Goal: Task Accomplishment & Management: Complete application form

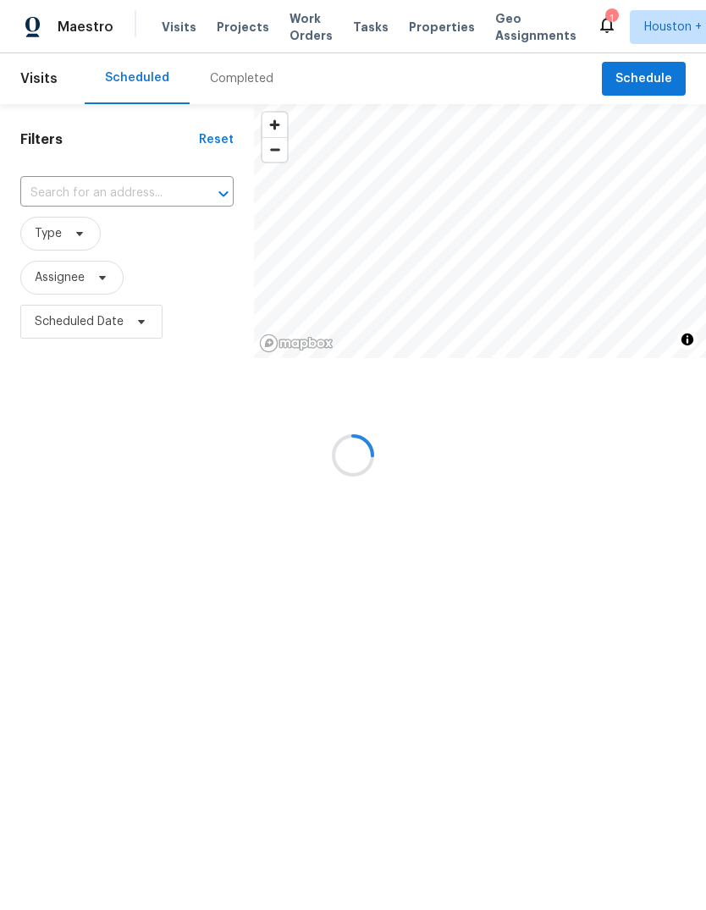
click at [237, 28] on div at bounding box center [353, 455] width 706 height 910
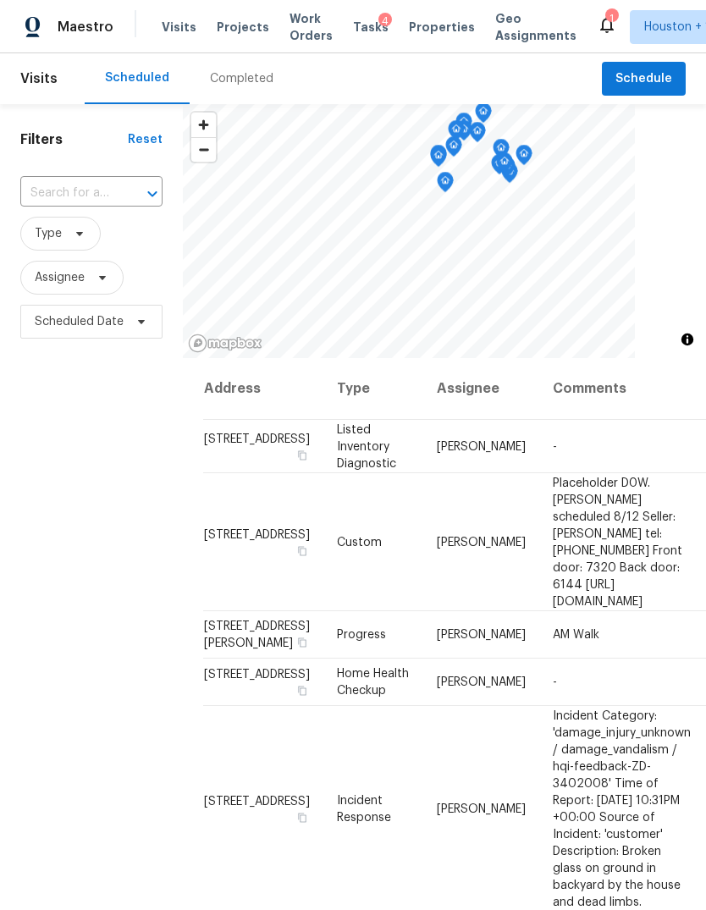
click at [228, 34] on span "Projects" at bounding box center [243, 27] width 52 height 17
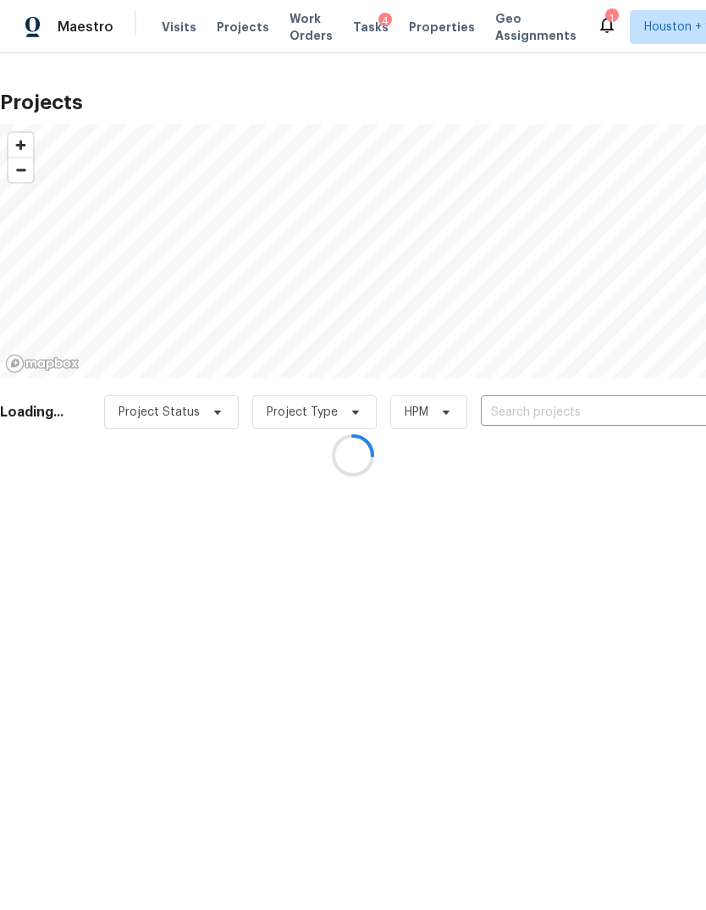
click at [233, 30] on div at bounding box center [353, 455] width 706 height 910
click at [670, 405] on div at bounding box center [353, 455] width 706 height 910
click at [655, 413] on div at bounding box center [353, 455] width 706 height 910
click at [662, 416] on div at bounding box center [353, 455] width 706 height 910
click at [661, 410] on div at bounding box center [353, 455] width 706 height 910
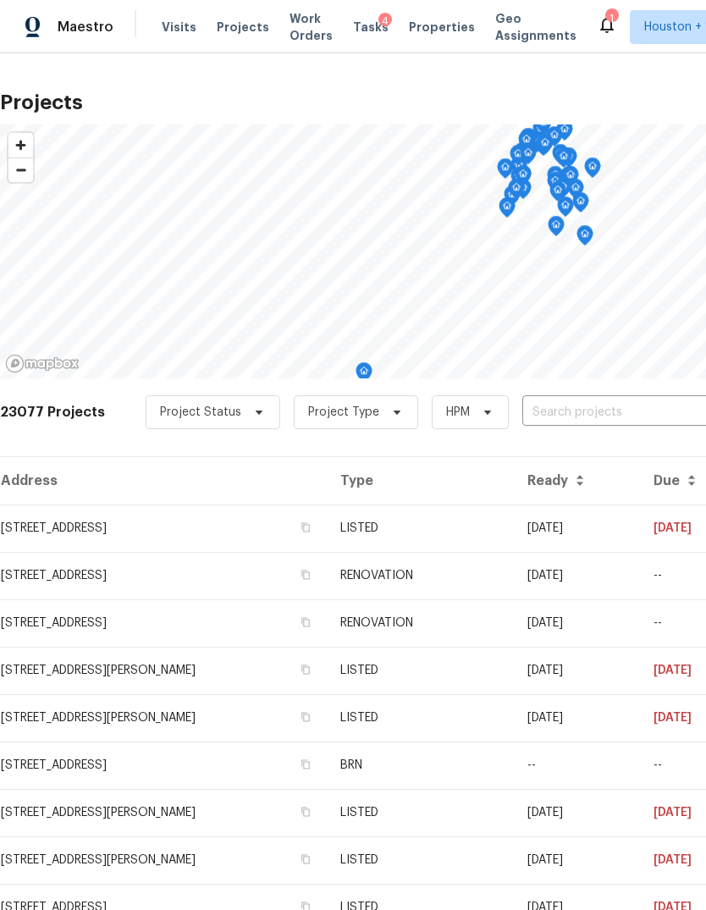
click at [657, 404] on input "text" at bounding box center [619, 412] width 194 height 26
type input "12018 gre"
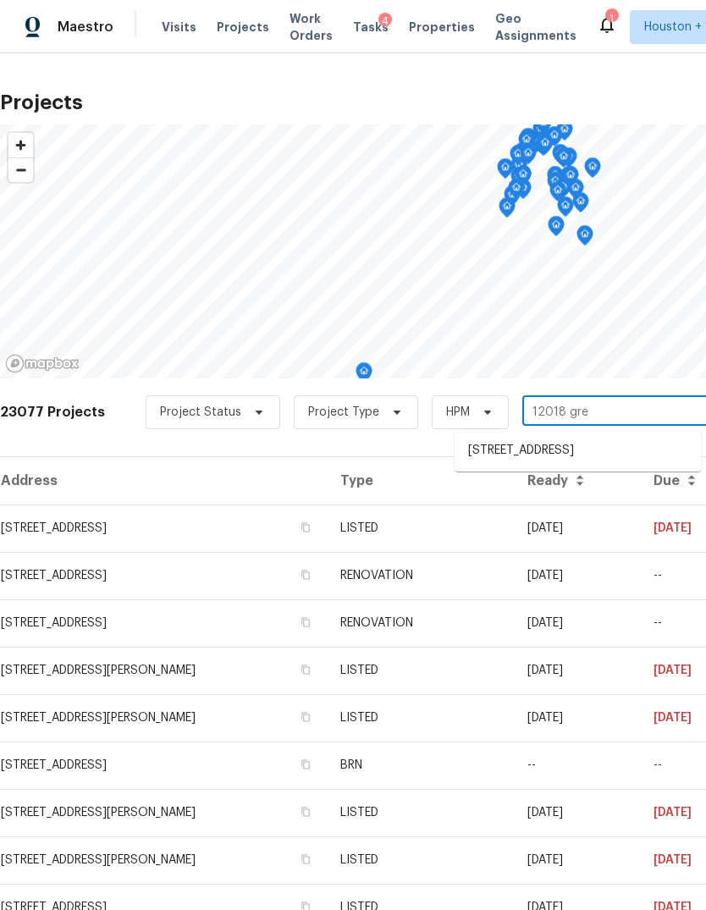
click at [650, 456] on li "[STREET_ADDRESS]" at bounding box center [577, 451] width 246 height 28
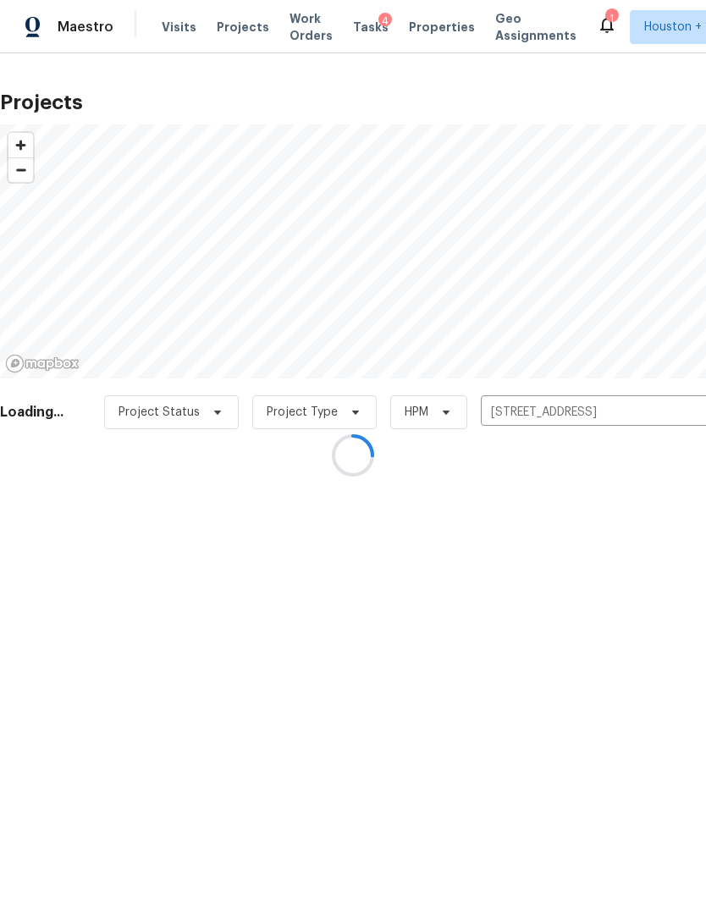
click at [75, 580] on div at bounding box center [353, 455] width 706 height 910
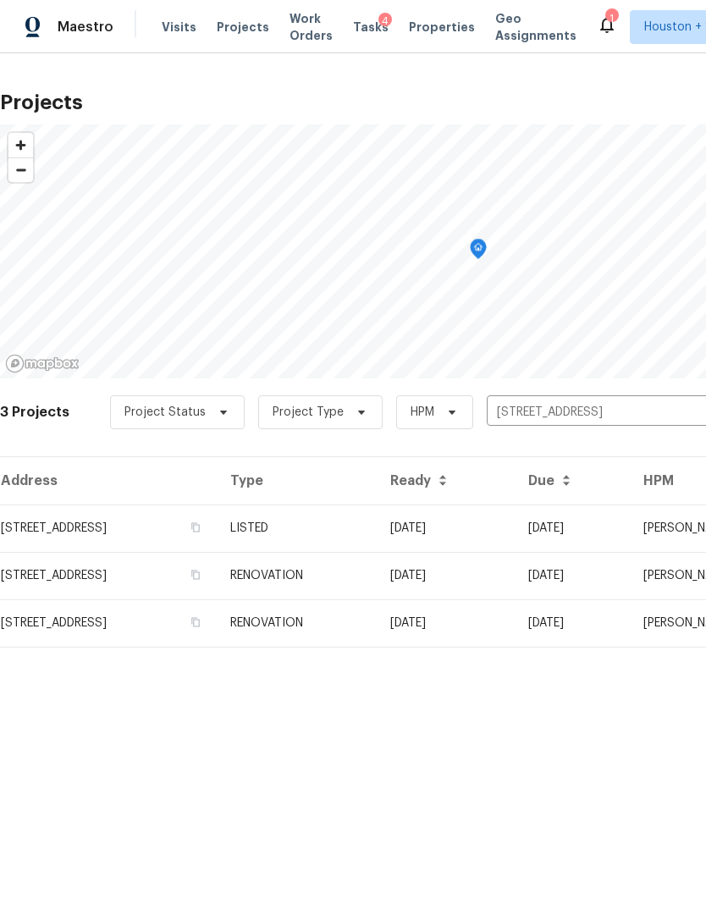
click at [65, 562] on td "[STREET_ADDRESS]" at bounding box center [108, 575] width 217 height 47
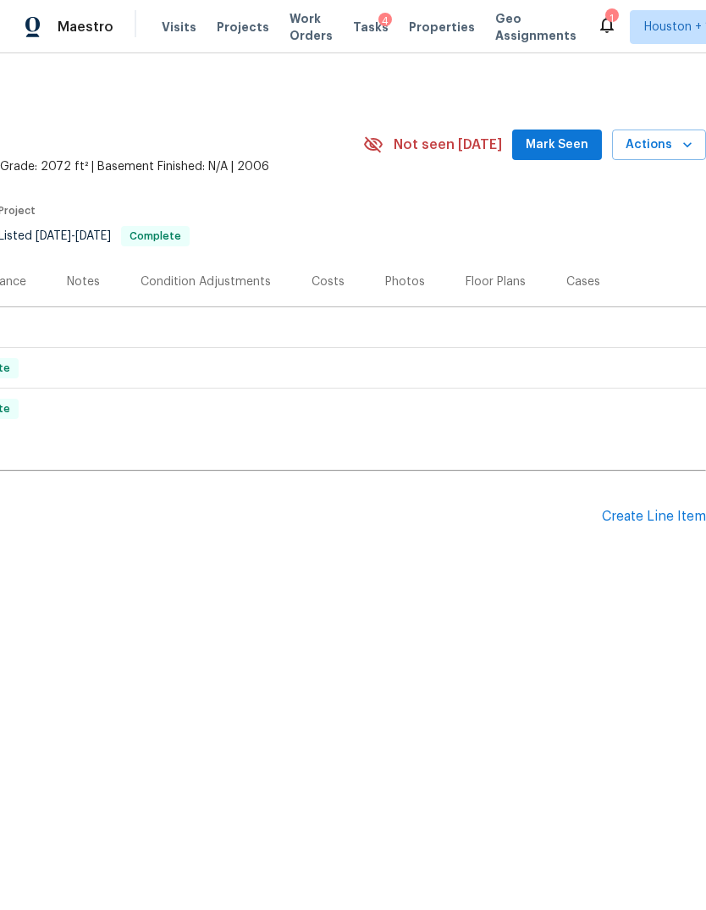
scroll to position [0, 250]
click at [658, 515] on div "Create Line Item" at bounding box center [654, 517] width 104 height 16
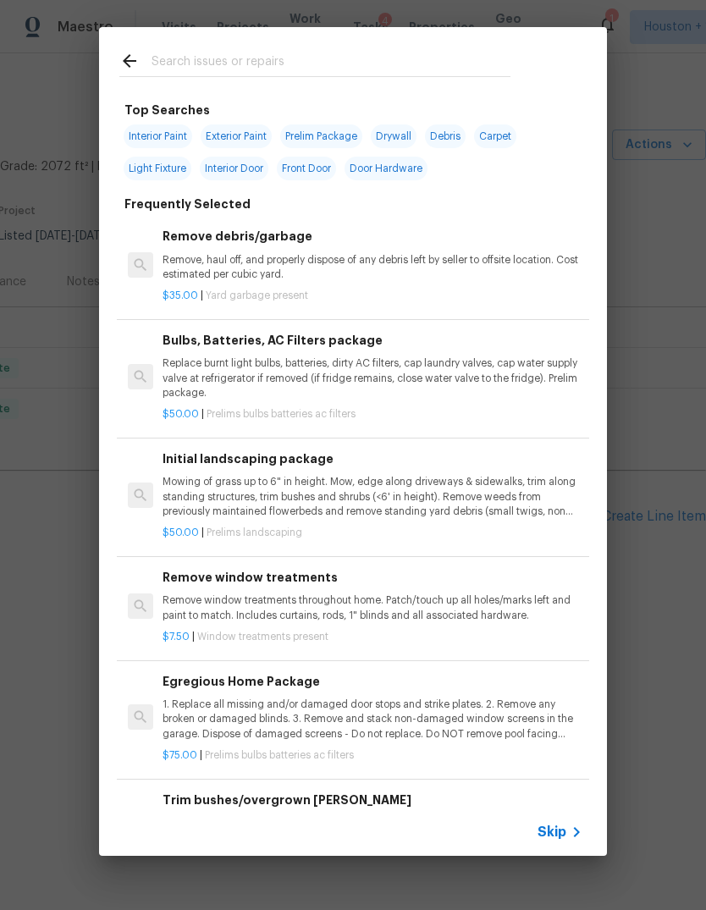
click at [564, 830] on span "Skip" at bounding box center [551, 831] width 29 height 17
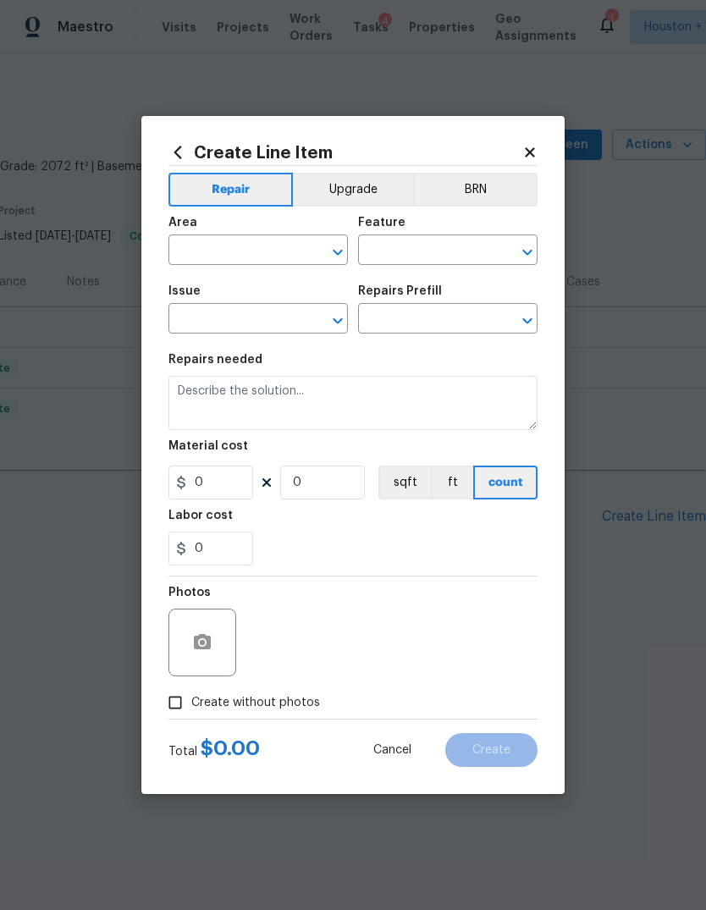
click at [209, 243] on input "text" at bounding box center [234, 252] width 132 height 26
type input "f"
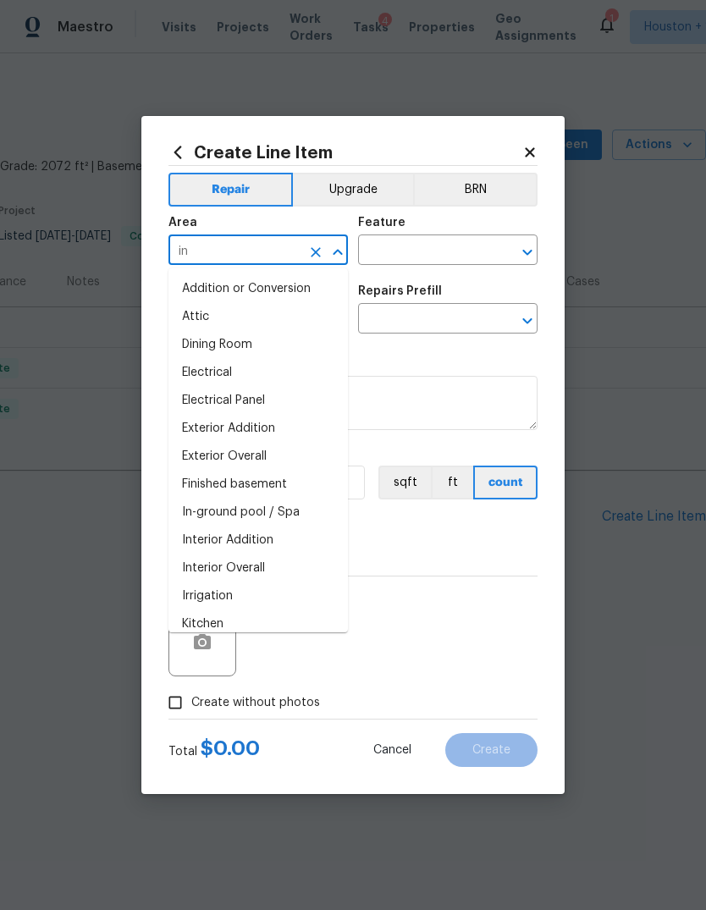
type input "i"
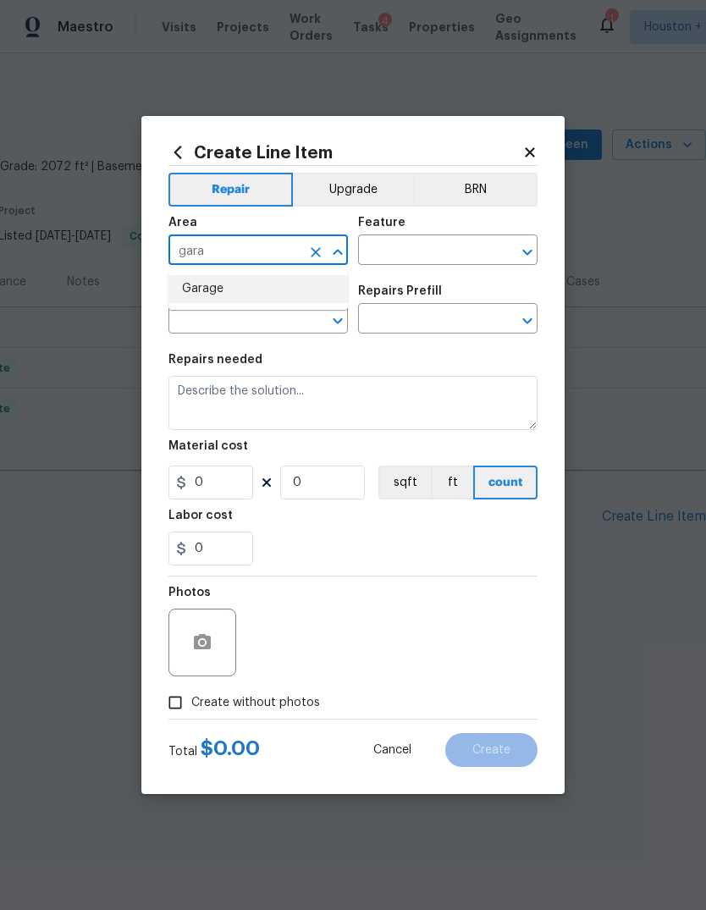
click at [255, 289] on li "Garage" at bounding box center [257, 289] width 179 height 28
type input "Garage"
click at [437, 259] on input "text" at bounding box center [424, 252] width 132 height 26
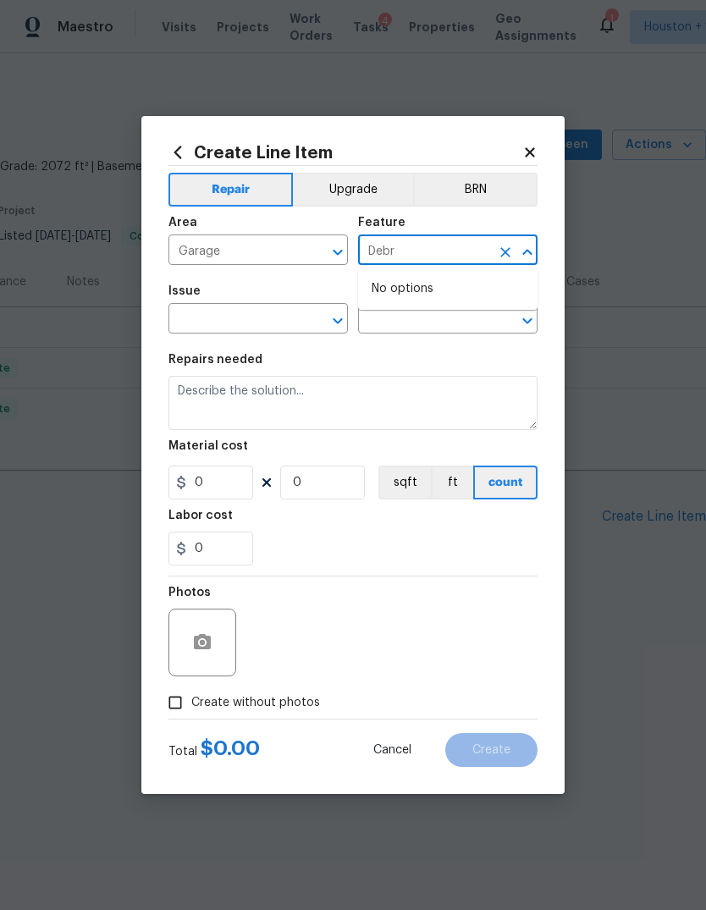
type input "Debr"
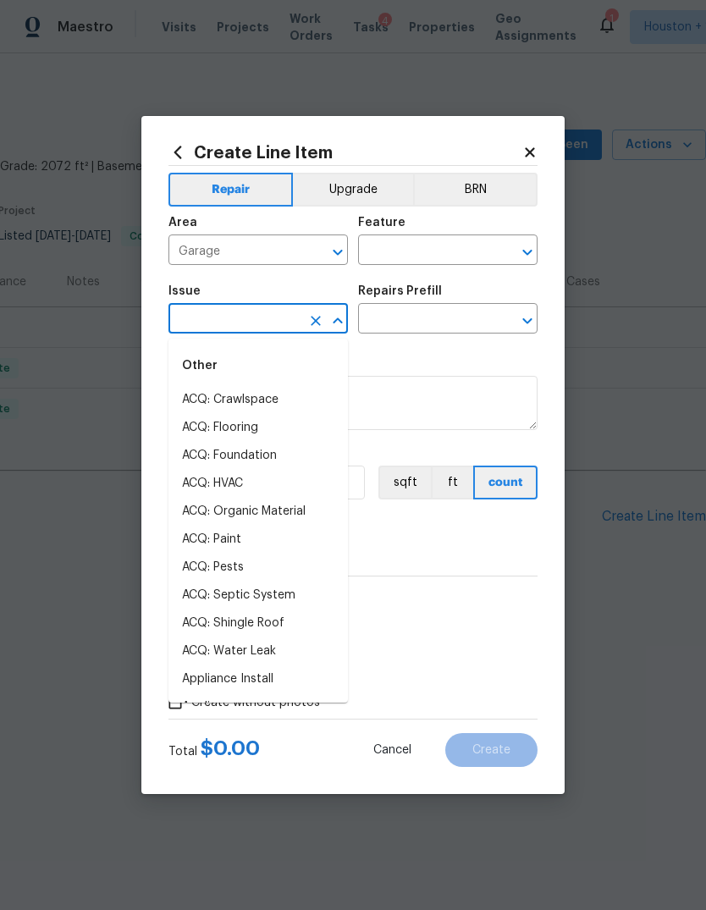
click at [264, 230] on div "Area" at bounding box center [257, 228] width 179 height 22
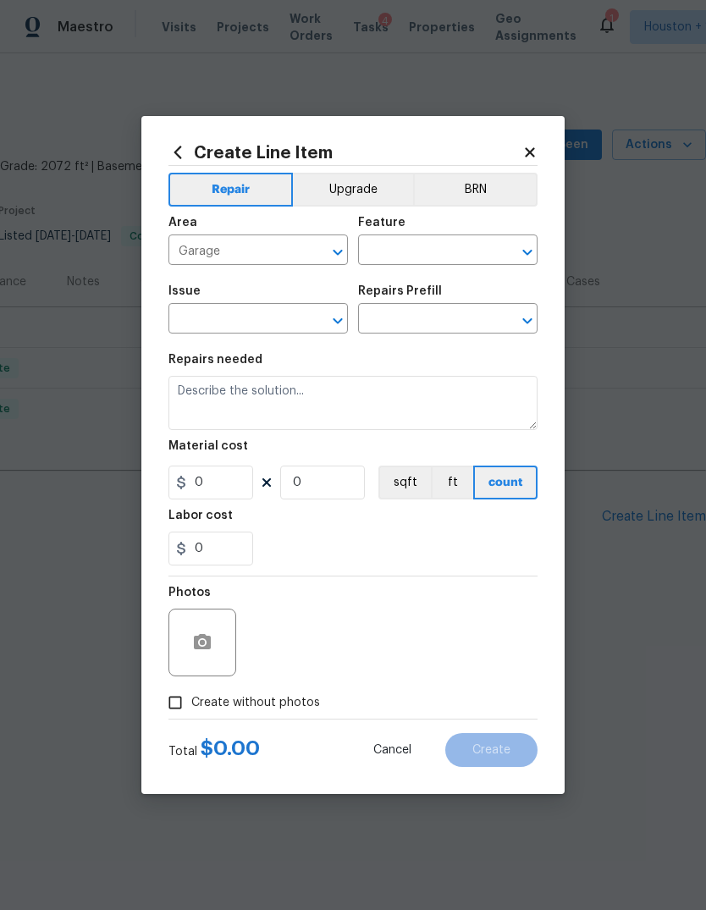
click at [285, 246] on input "Garage" at bounding box center [234, 252] width 132 height 26
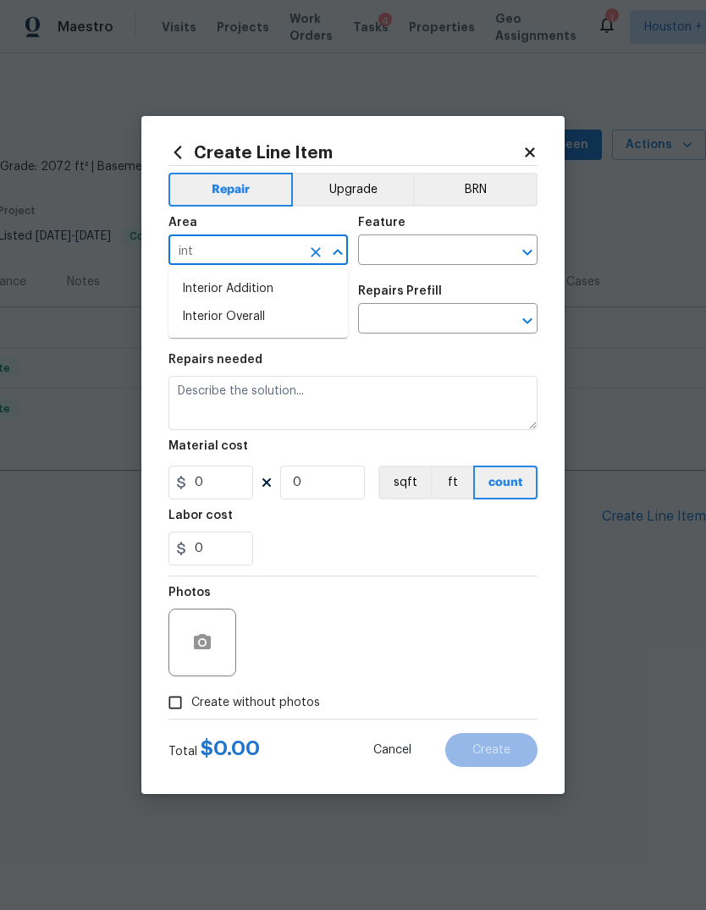
click at [263, 325] on li "Interior Overall" at bounding box center [257, 317] width 179 height 28
type input "Interior Overall"
click at [439, 244] on input "text" at bounding box center [424, 252] width 132 height 26
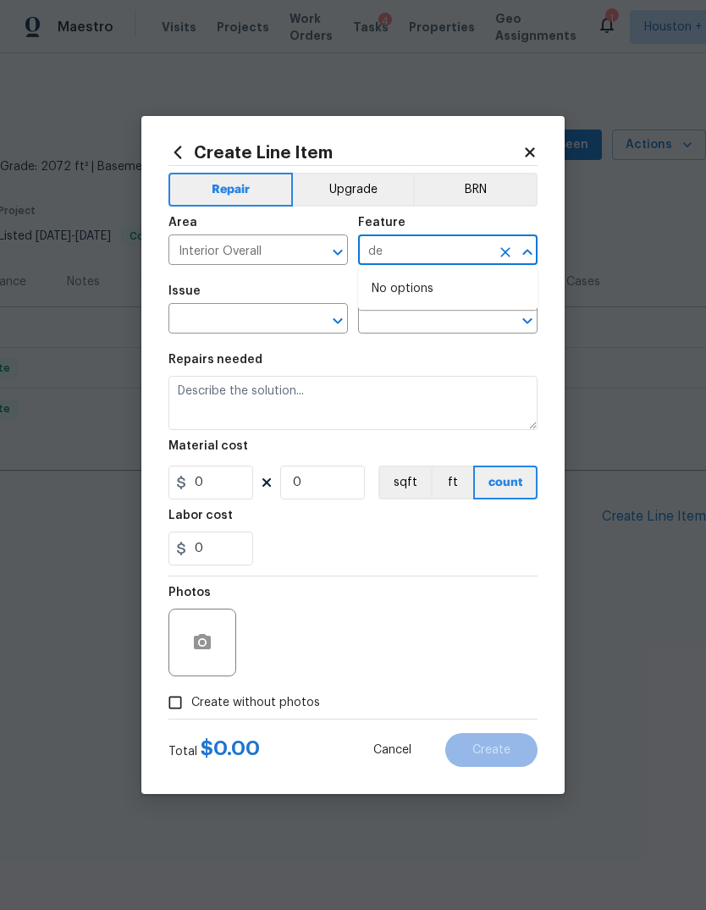
type input "d"
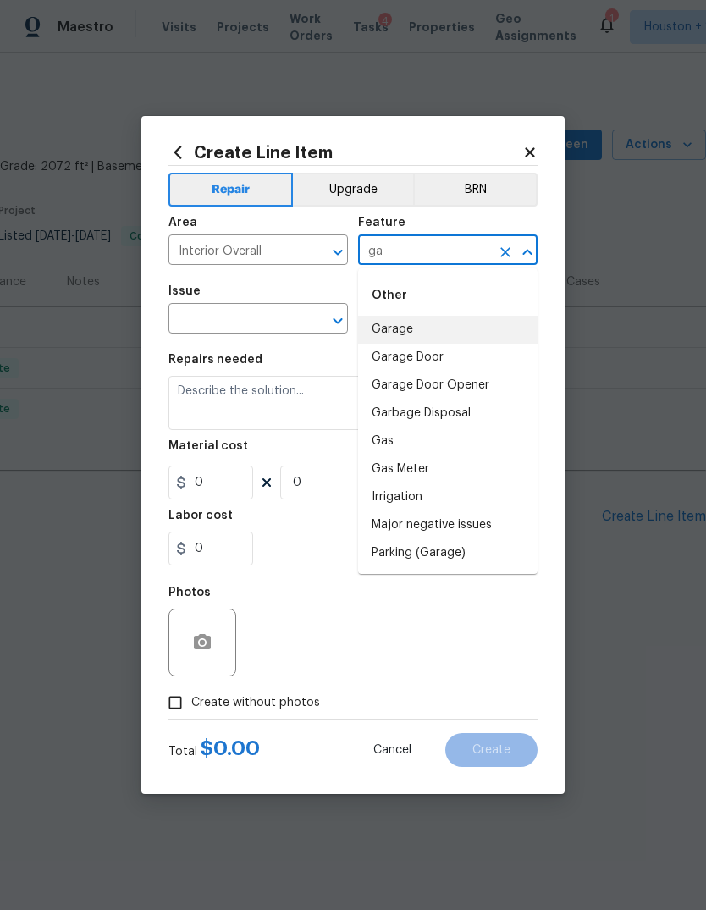
click at [410, 319] on li "Garage" at bounding box center [447, 330] width 179 height 28
type input "Garage"
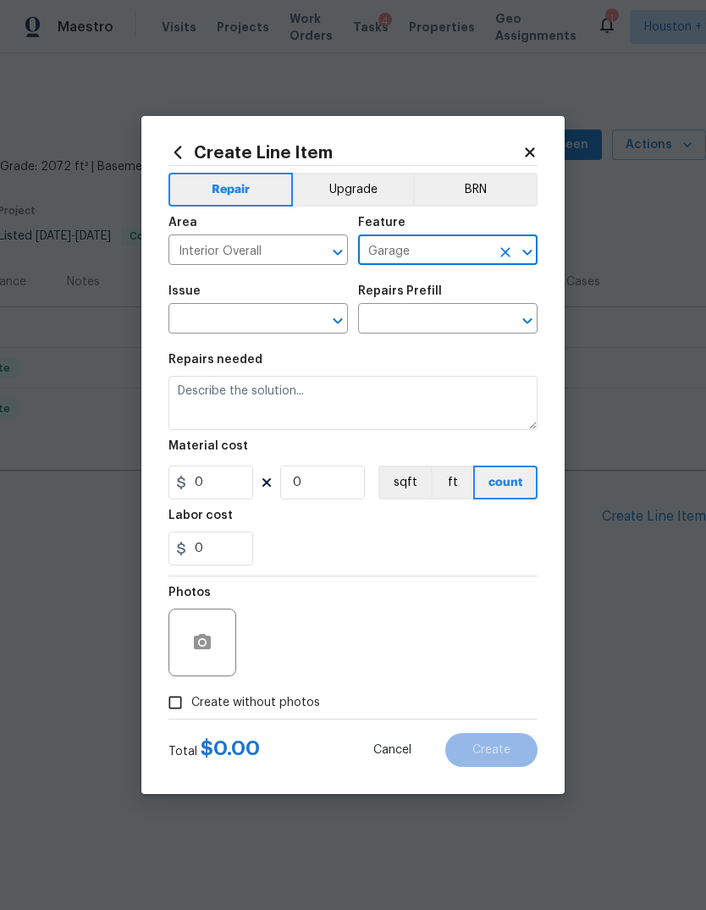
click at [240, 313] on input "text" at bounding box center [234, 320] width 132 height 26
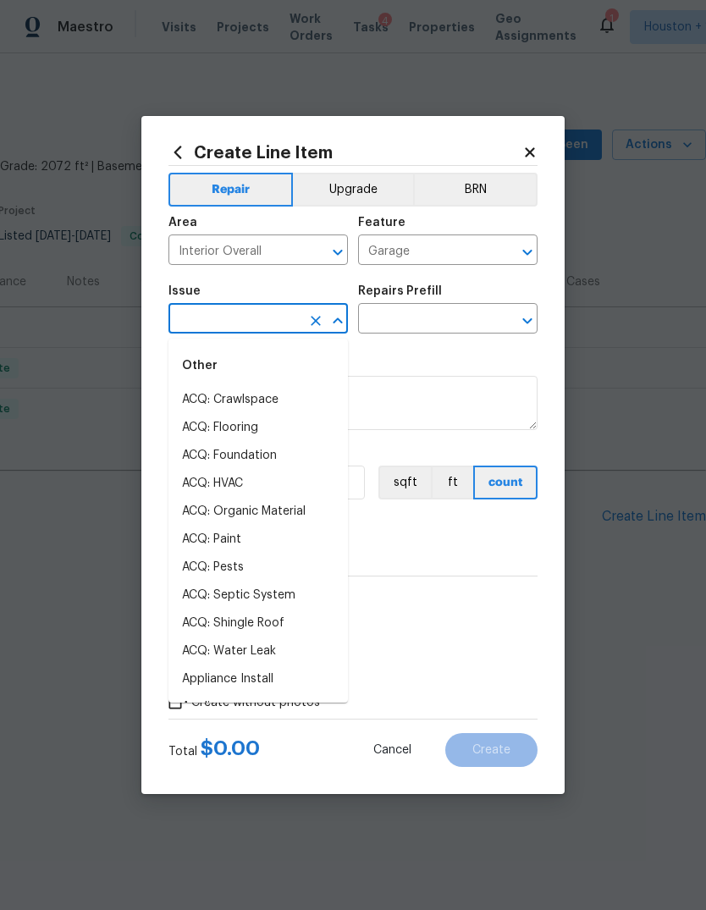
click at [456, 251] on input "Garage" at bounding box center [424, 252] width 132 height 26
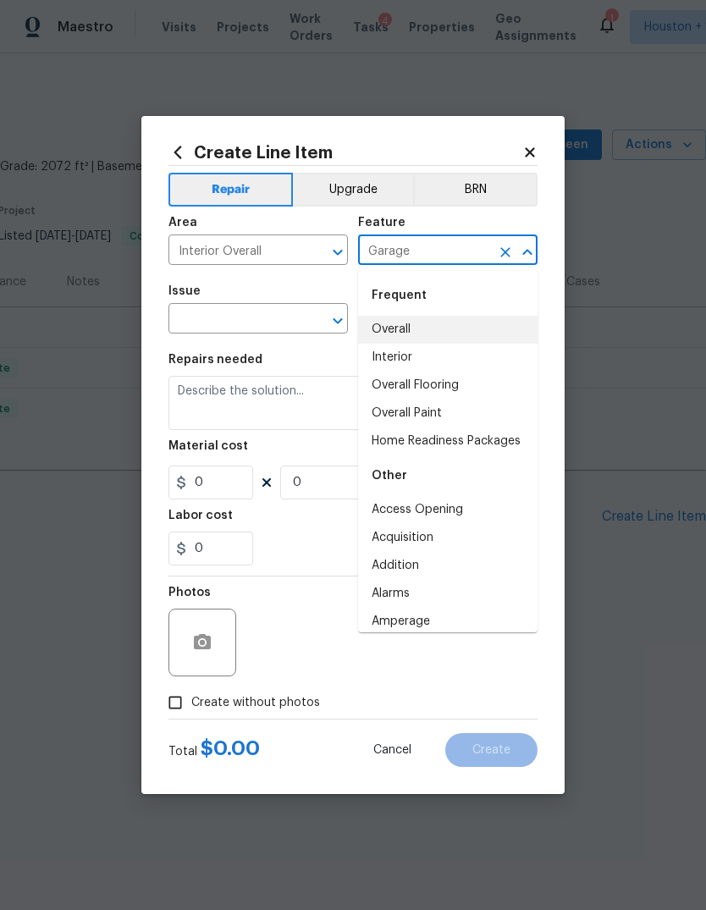
click at [285, 250] on input "Interior Overall" at bounding box center [234, 252] width 132 height 26
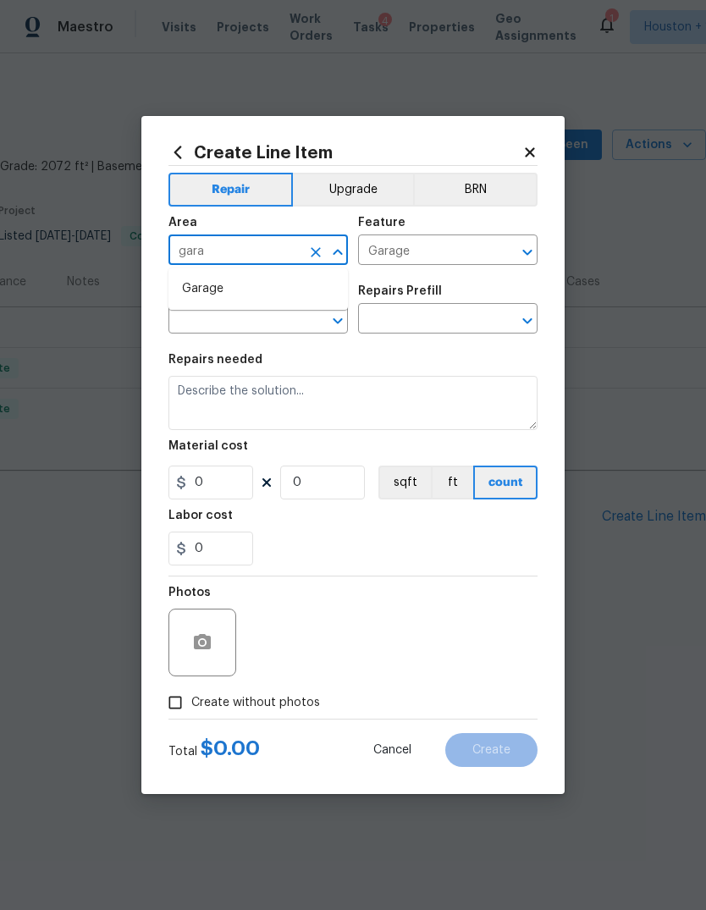
click at [245, 298] on li "Garage" at bounding box center [257, 289] width 179 height 28
type input "Garage"
click at [437, 247] on input "Garage" at bounding box center [424, 252] width 132 height 26
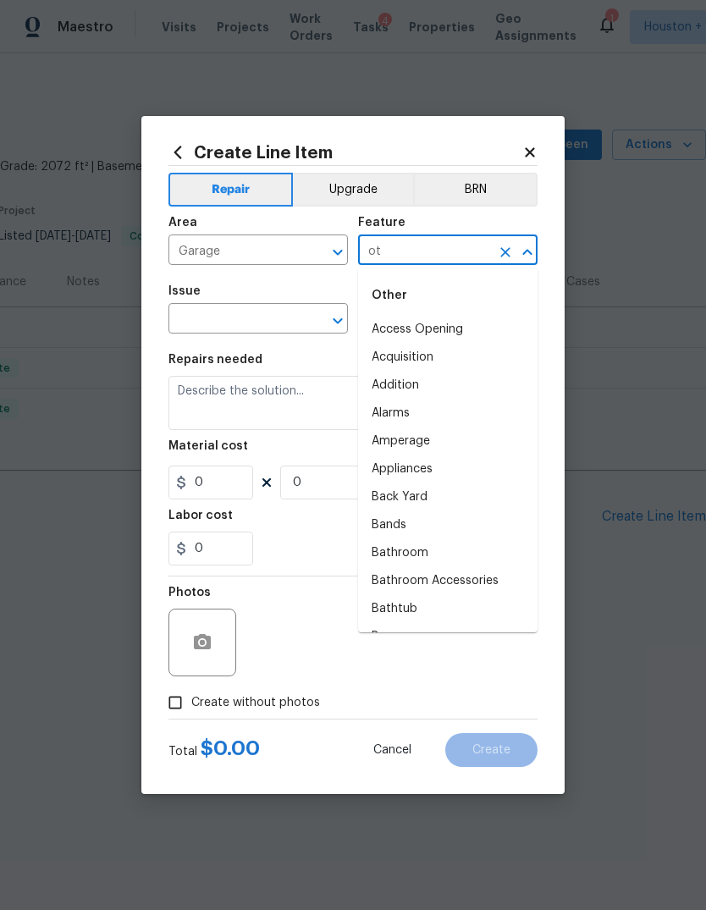
type input "o"
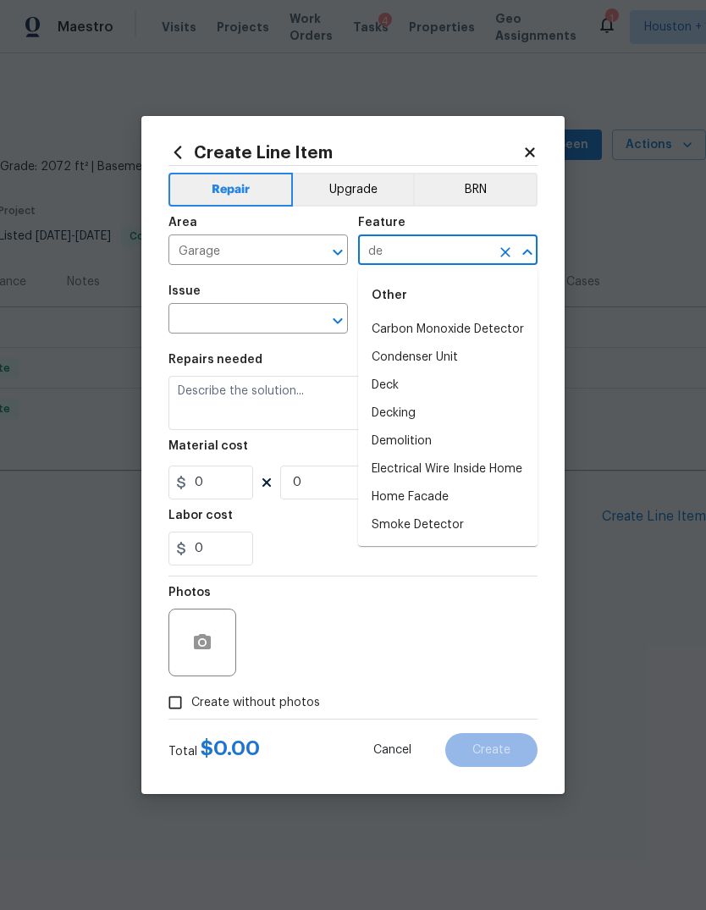
type input "d"
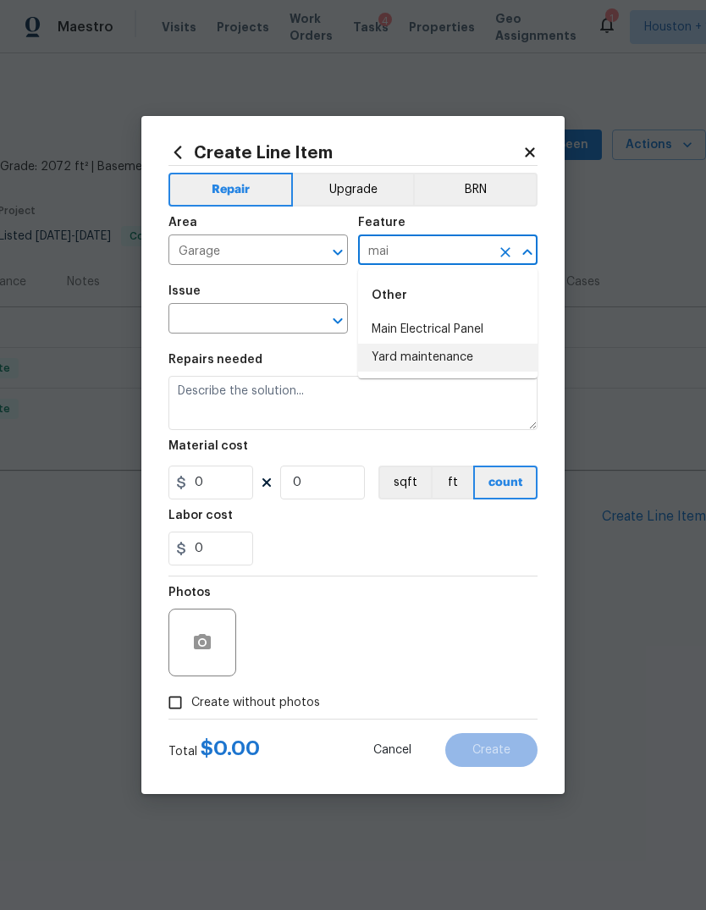
click at [465, 354] on li "Yard maintenance" at bounding box center [447, 358] width 179 height 28
type input "Yard maintenance"
click at [227, 314] on input "text" at bounding box center [234, 320] width 132 height 26
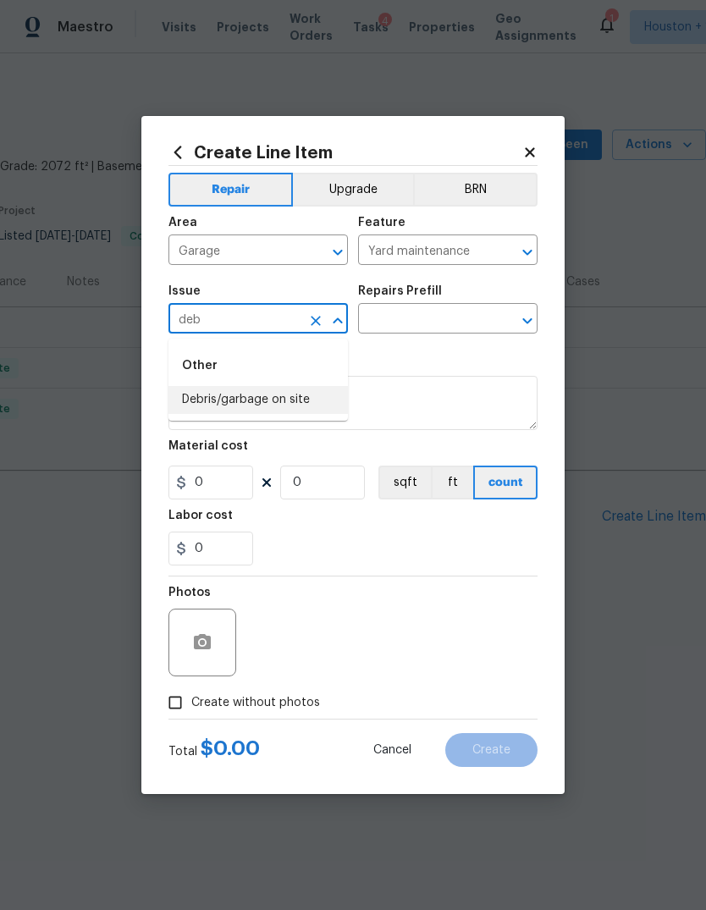
click at [265, 388] on li "Debris/garbage on site" at bounding box center [257, 400] width 179 height 28
type input "Debris/garbage on site"
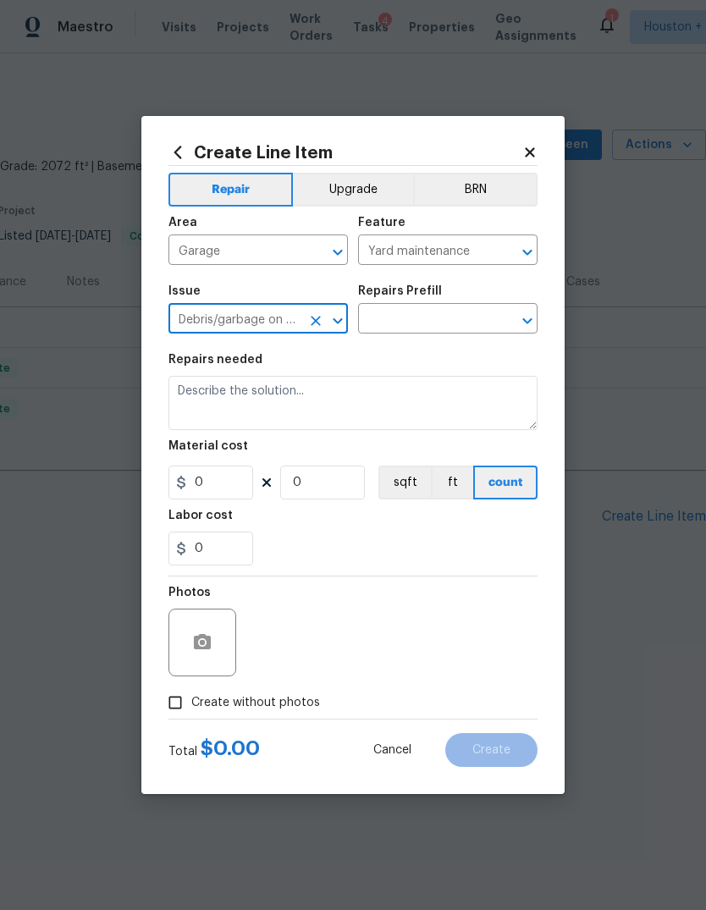
click at [443, 314] on input "text" at bounding box center [424, 320] width 132 height 26
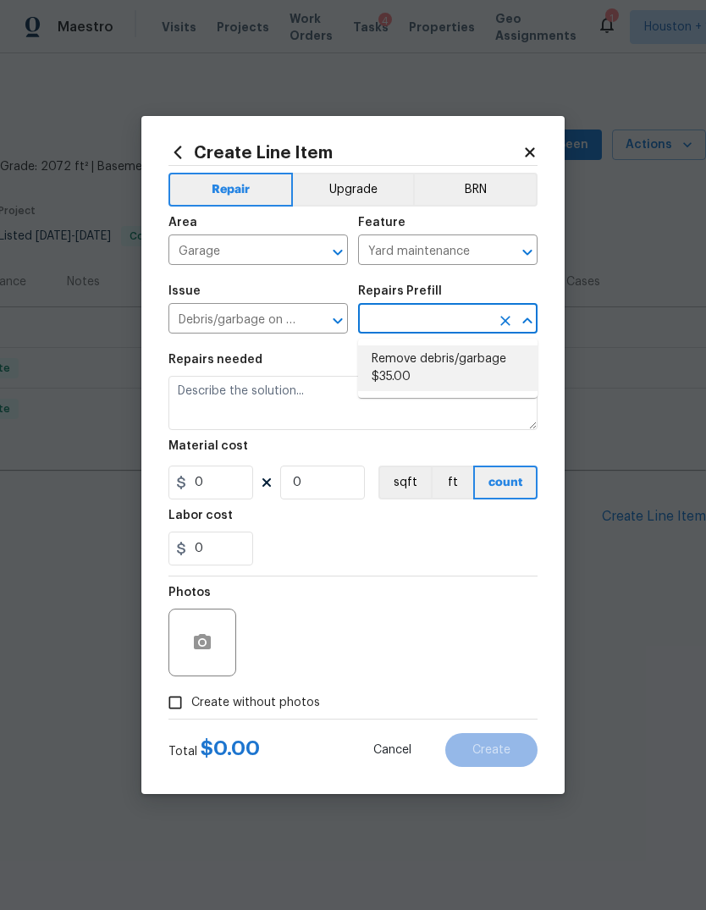
click at [465, 357] on li "Remove debris/garbage $35.00" at bounding box center [447, 368] width 179 height 46
type input "Remove debris/garbage $35.00"
type textarea "Remove, haul off, and properly dispose of any debris left by seller to offsite …"
type input "1"
type input "35"
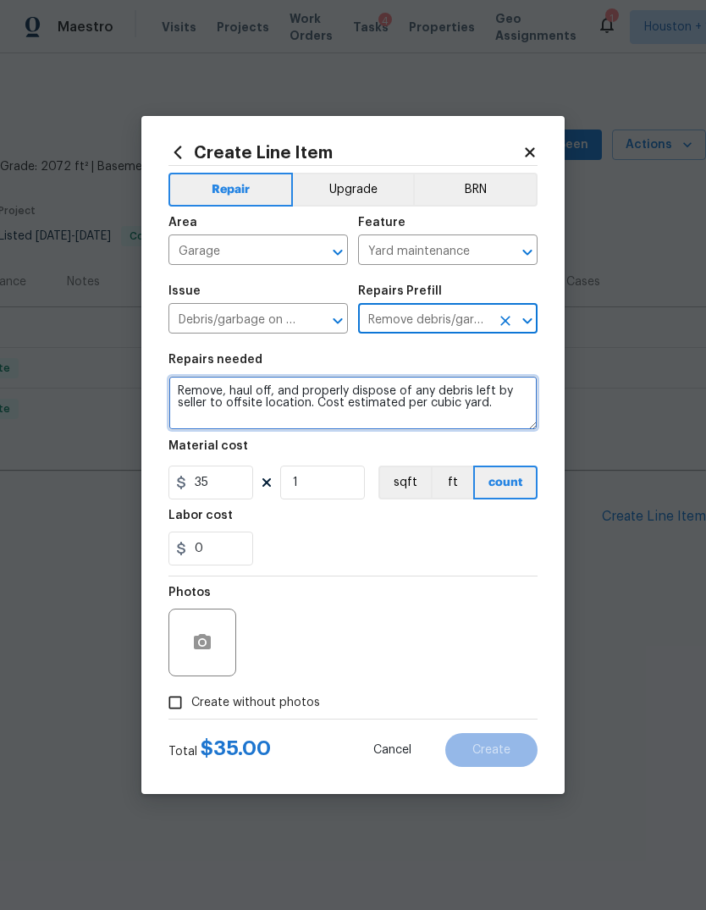
click at [219, 394] on textarea "Remove, haul off, and properly dispose of any debris left by seller to offsite …" at bounding box center [352, 403] width 369 height 54
click at [218, 394] on textarea "Remove, haul off, and properly dispose of any debris left by seller to offsite …" at bounding box center [352, 403] width 369 height 54
click at [239, 393] on textarea "Remove, haul off, and properly dispose of any debris left by seller to offsite …" at bounding box center [352, 403] width 369 height 54
click at [248, 403] on textarea "Remove, haul off, and properly dispose of any debris left by seller to offsite …" at bounding box center [352, 403] width 369 height 54
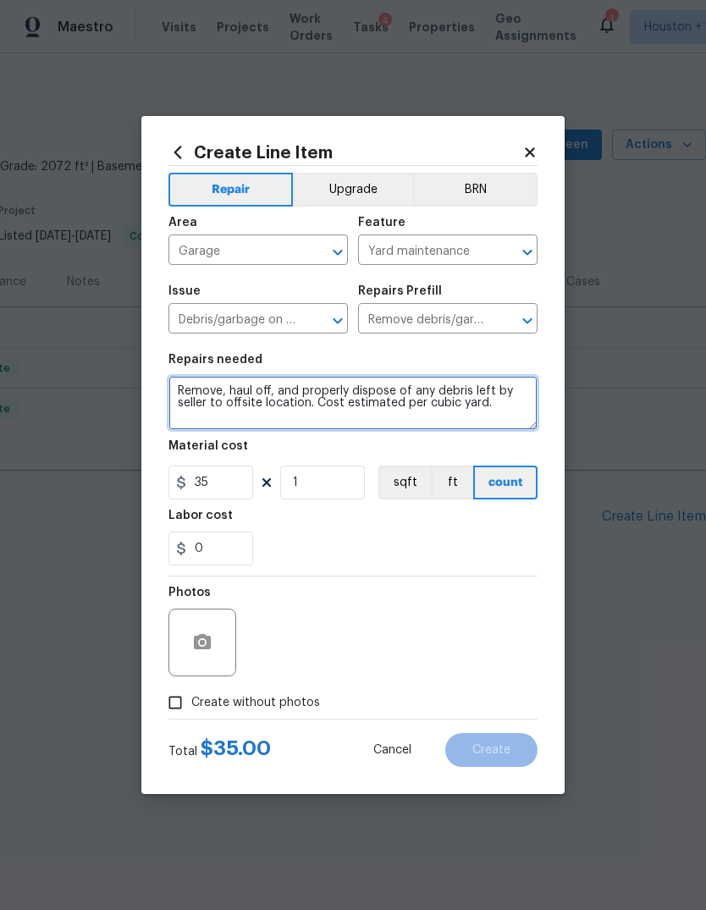
click at [247, 403] on textarea "Remove, haul off, and properly dispose of any debris left by seller to offsite …" at bounding box center [352, 403] width 369 height 54
click at [288, 413] on textarea "Remove, haul off, and properly dispose of any debris left by seller to offsite …" at bounding box center [352, 403] width 369 height 54
type textarea "Please remove all debris from previous LWO. Remove all debris in the garage, in…"
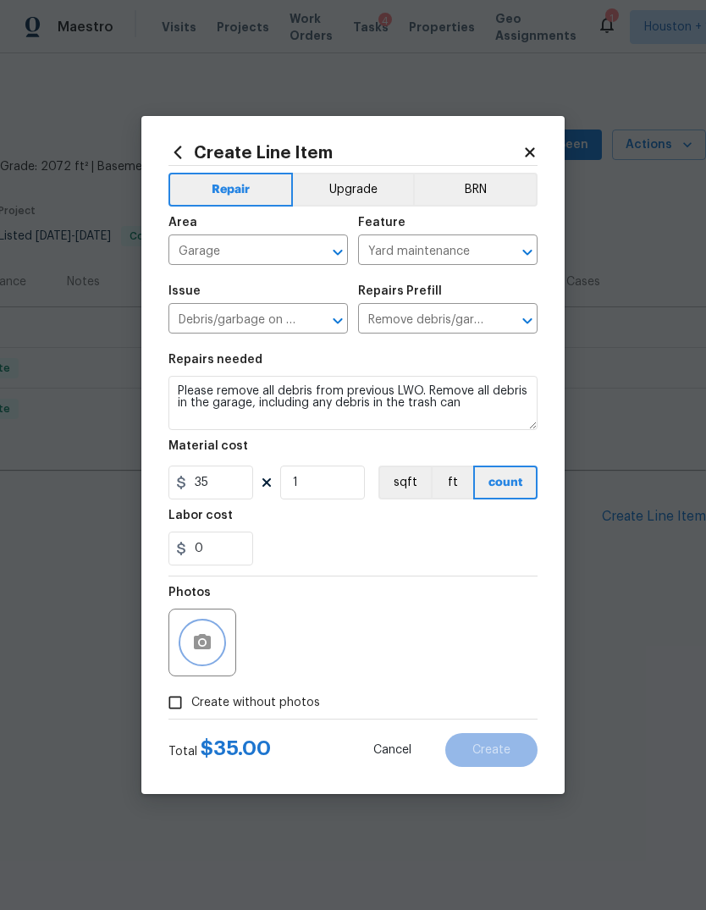
click at [184, 647] on button "button" at bounding box center [202, 642] width 41 height 41
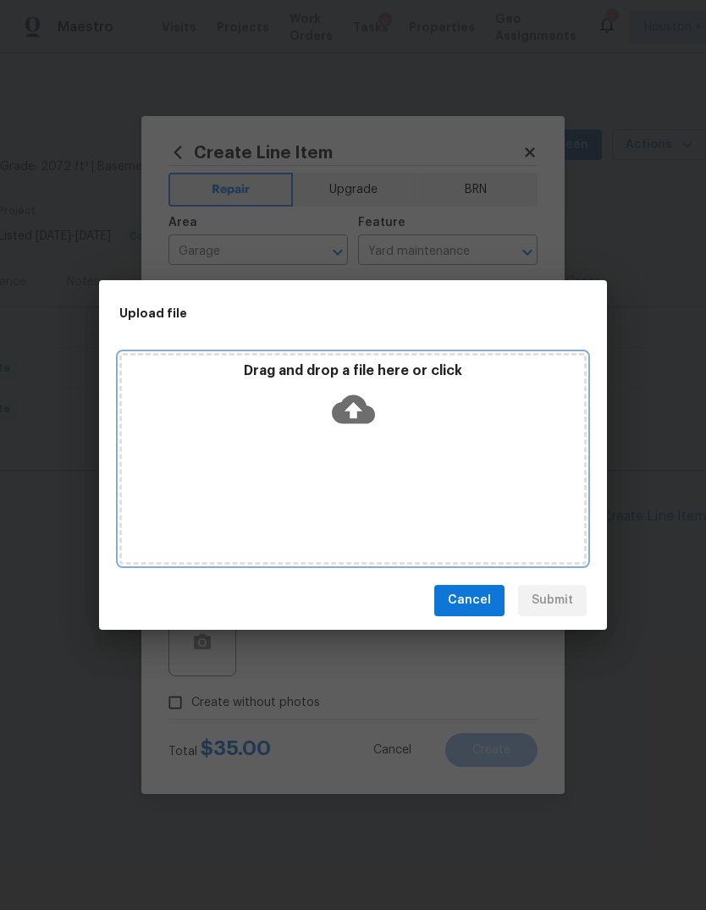
click at [459, 461] on div "Drag and drop a file here or click" at bounding box center [352, 459] width 467 height 212
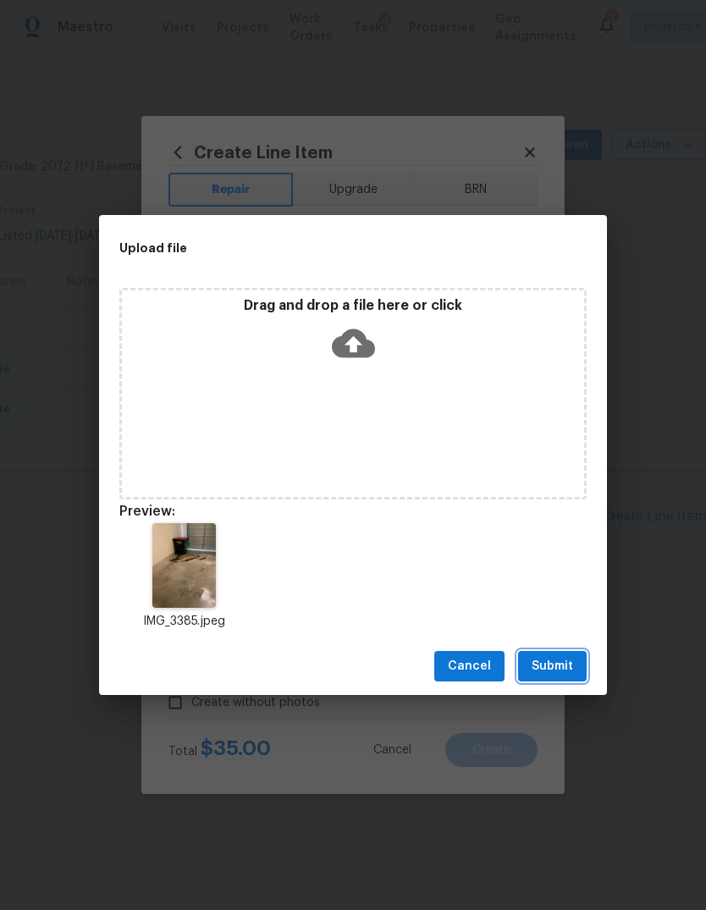
click at [568, 657] on span "Submit" at bounding box center [551, 666] width 41 height 21
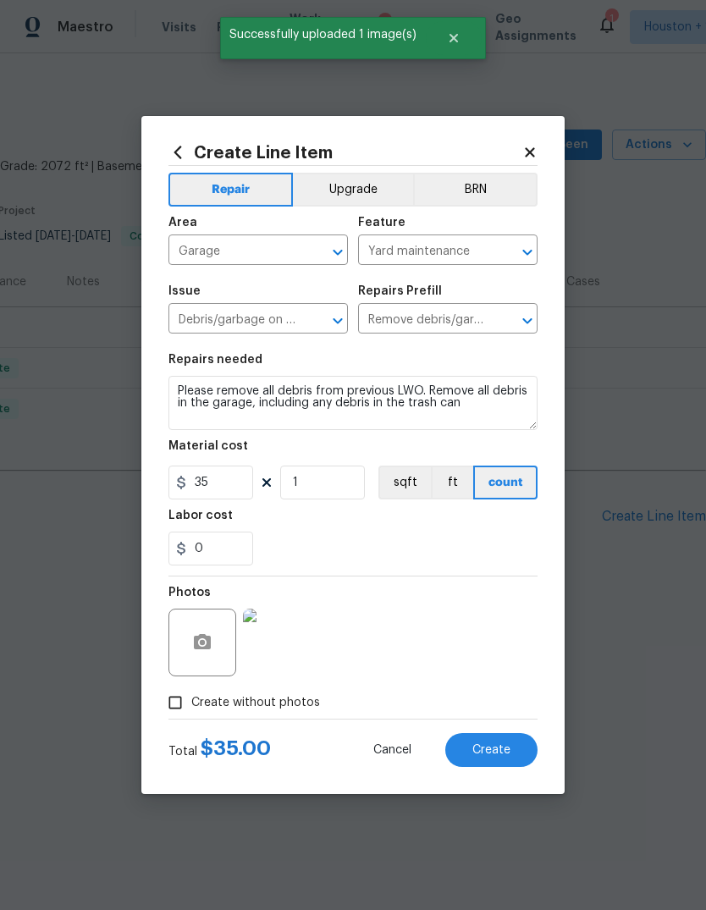
click at [496, 744] on span "Create" at bounding box center [491, 750] width 38 height 13
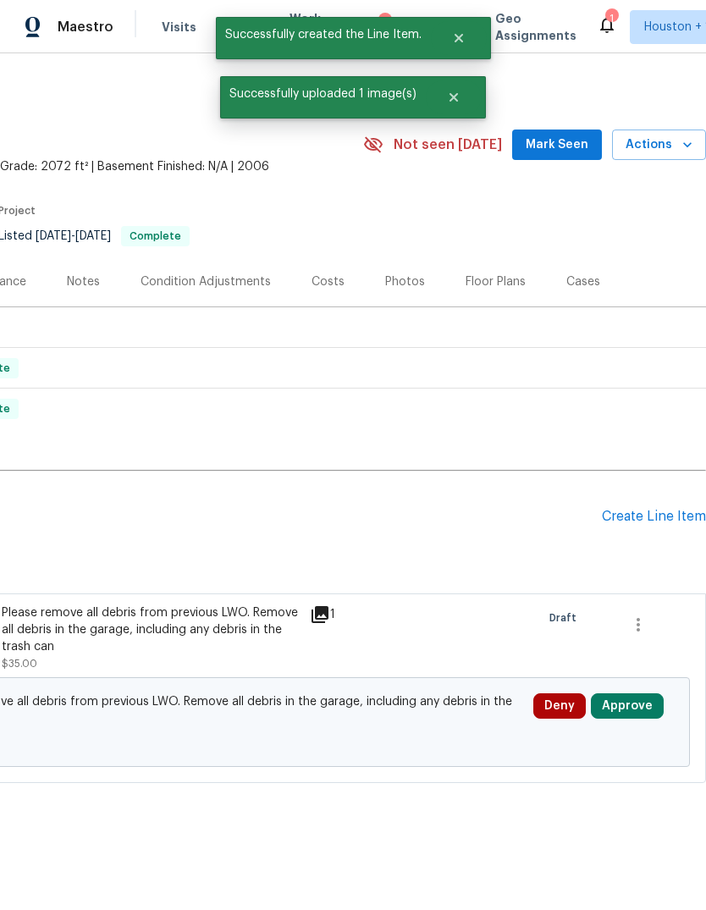
click at [662, 515] on div "Create Line Item" at bounding box center [654, 517] width 104 height 16
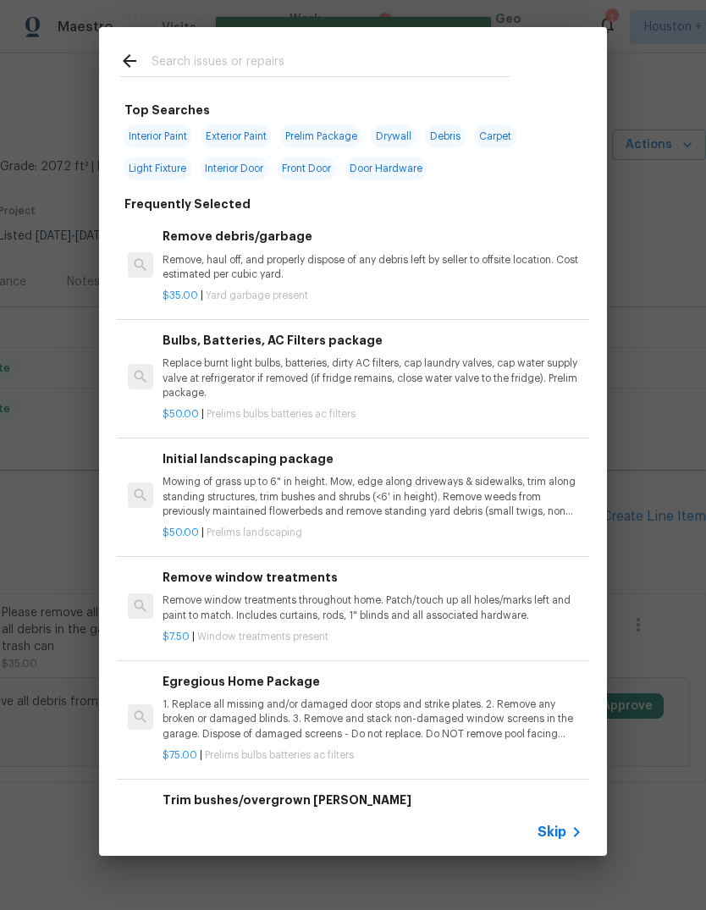
click at [564, 833] on span "Skip" at bounding box center [551, 831] width 29 height 17
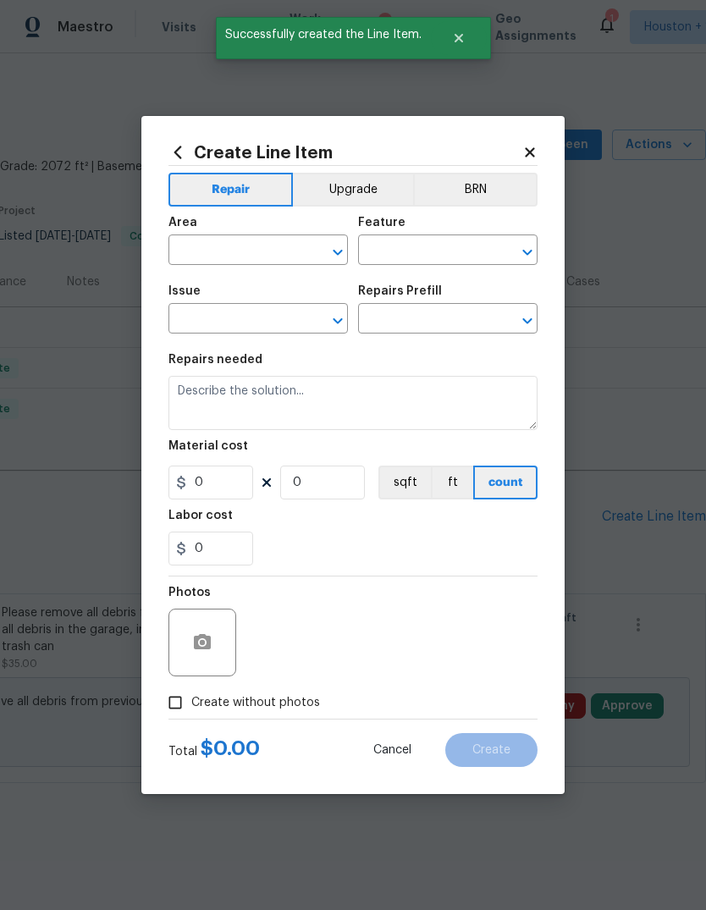
click at [232, 256] on input "text" at bounding box center [234, 252] width 132 height 26
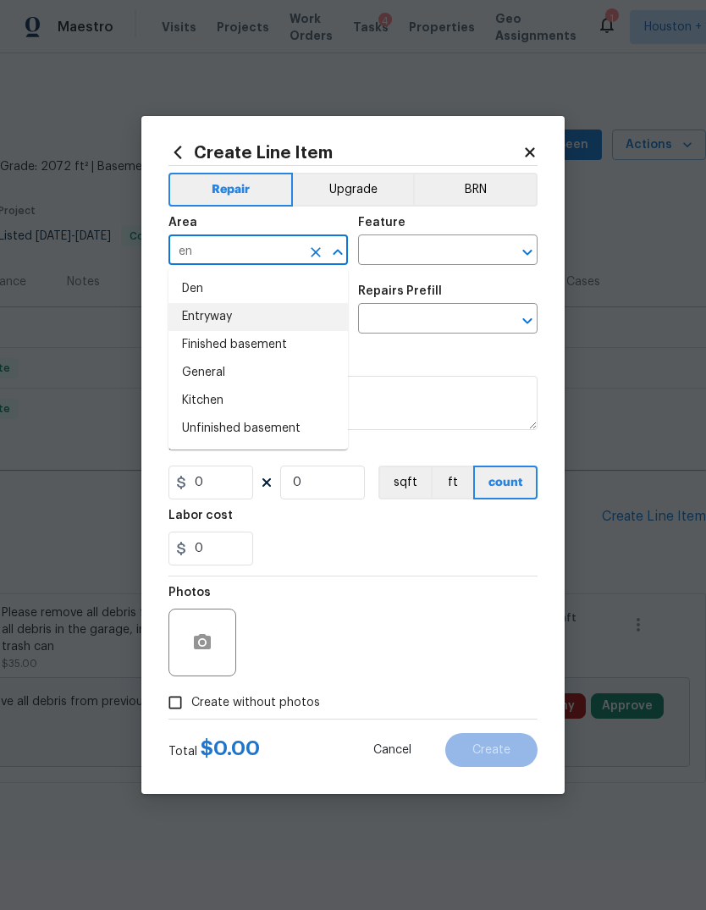
click at [245, 323] on li "Entryway" at bounding box center [257, 317] width 179 height 28
type input "Entryway"
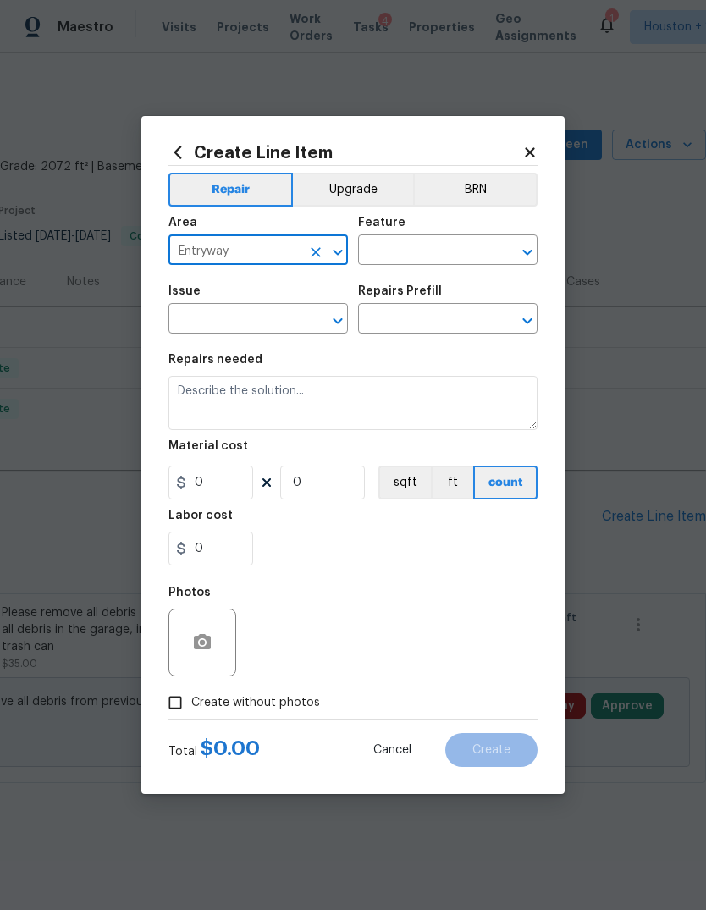
click at [434, 244] on input "text" at bounding box center [424, 252] width 132 height 26
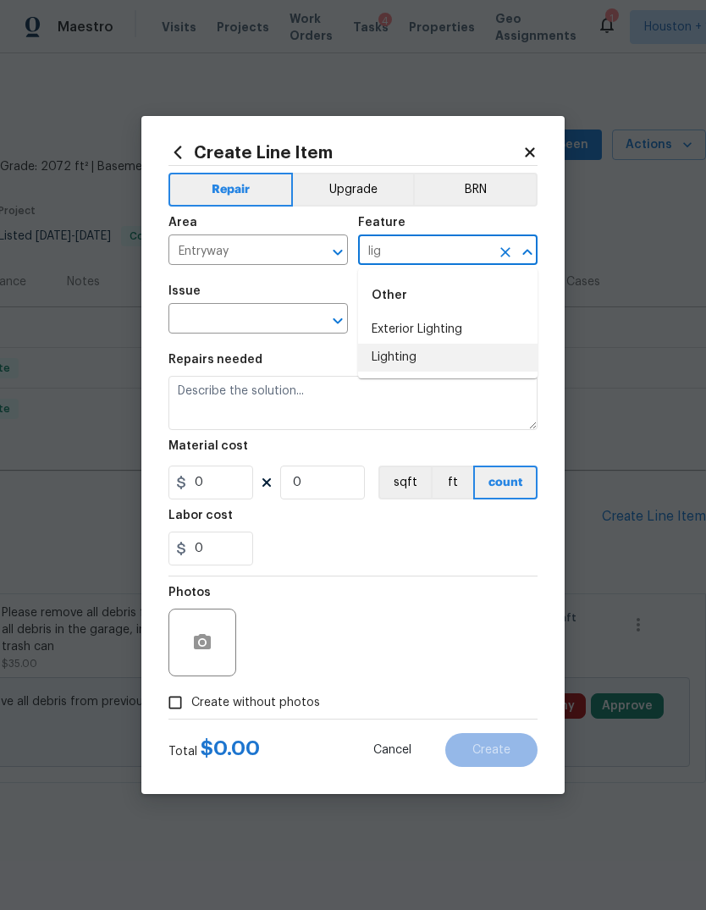
click at [447, 360] on li "Lighting" at bounding box center [447, 358] width 179 height 28
type input "Lighting"
click at [235, 329] on input "text" at bounding box center [234, 320] width 132 height 26
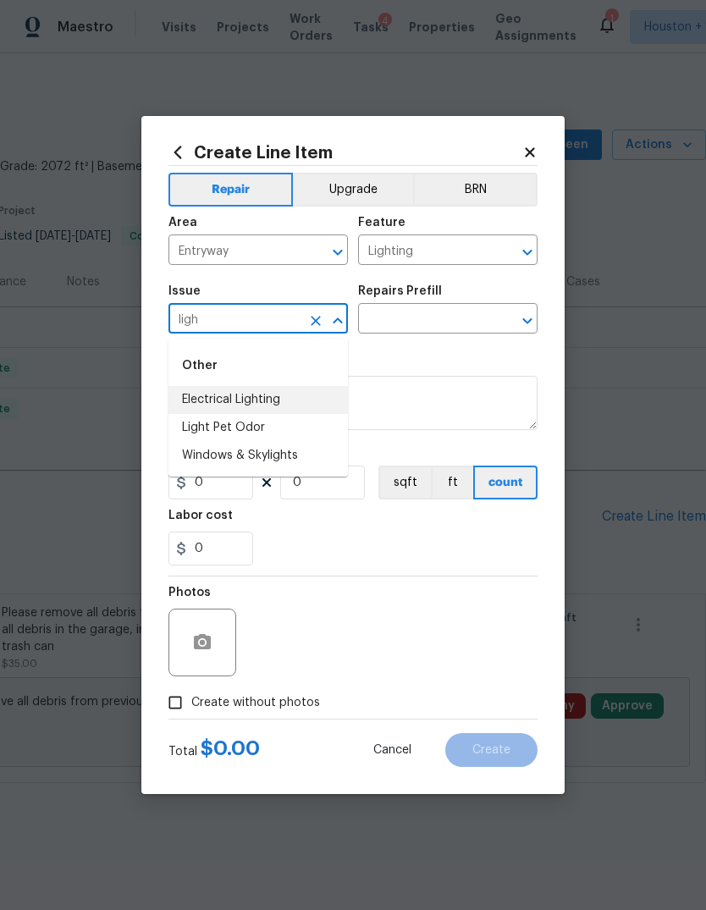
click at [200, 399] on li "Electrical Lighting" at bounding box center [257, 400] width 179 height 28
type input "Electrical Lighting"
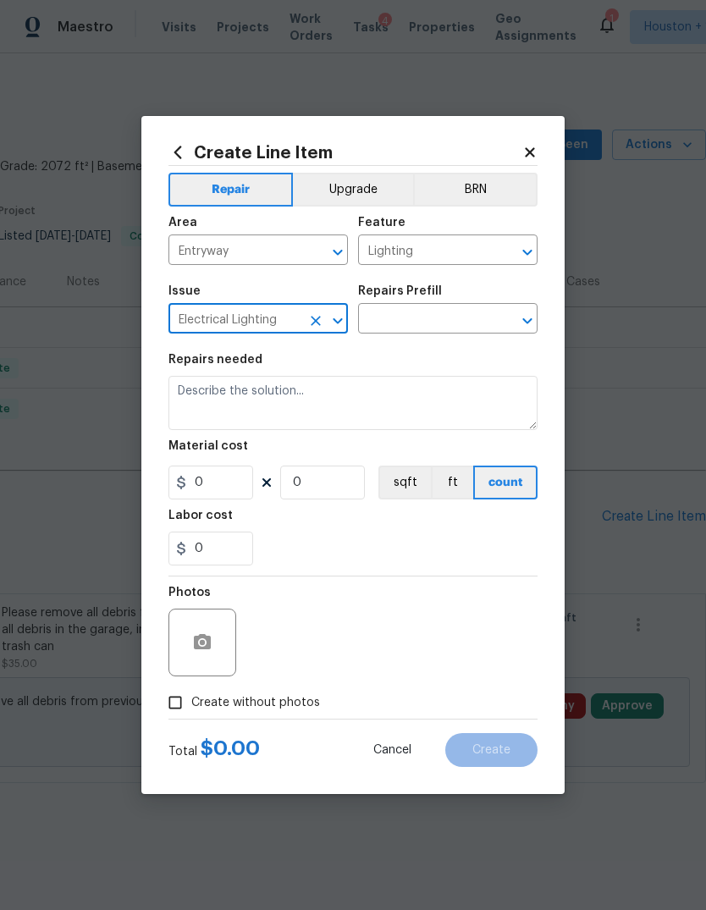
click at [458, 324] on input "text" at bounding box center [424, 320] width 132 height 26
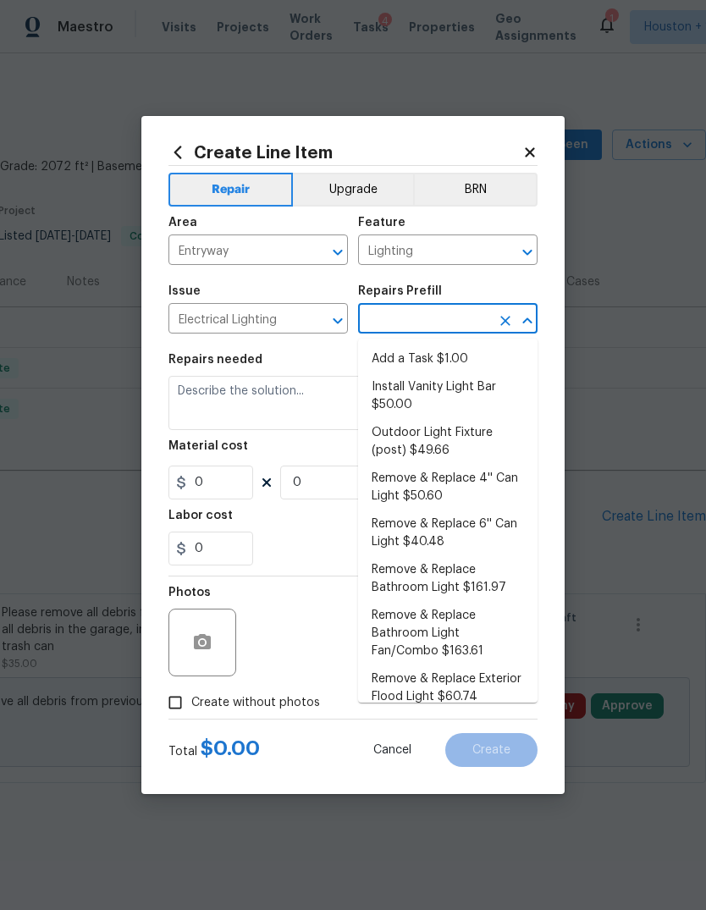
click at [465, 355] on li "Add a Task $1.00" at bounding box center [447, 359] width 179 height 28
type input "Add a Task $1.00"
type textarea "HPM to detail"
type input "1"
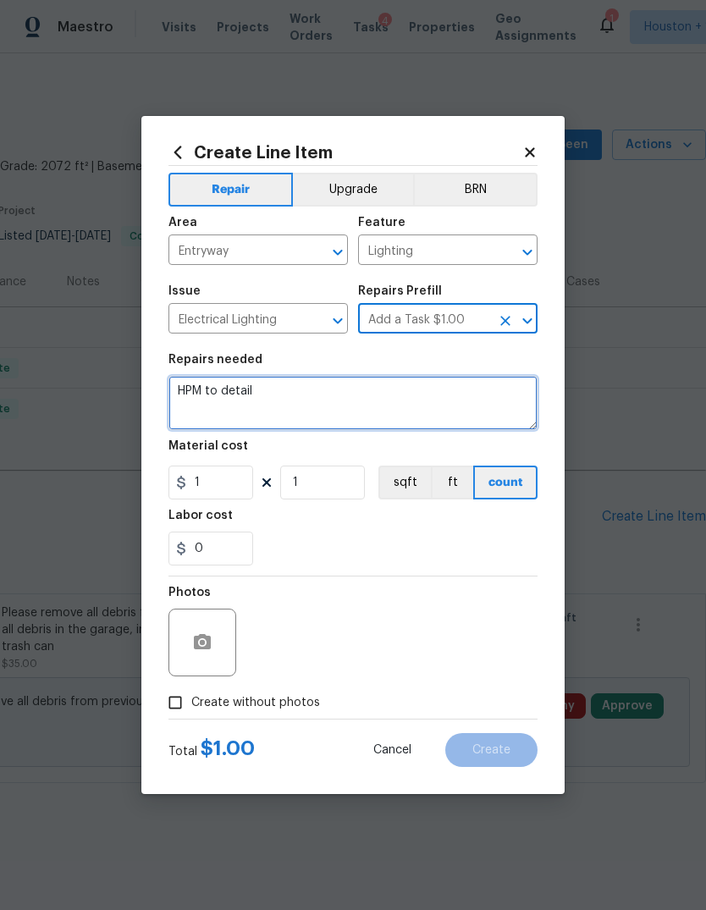
click at [465, 408] on textarea "HPM to detail" at bounding box center [352, 403] width 369 height 54
click at [465, 407] on textarea "HPM to detail" at bounding box center [352, 403] width 369 height 54
click at [494, 401] on textarea "HPM to detail" at bounding box center [352, 403] width 369 height 54
click at [493, 400] on textarea "HPM to detail" at bounding box center [352, 403] width 369 height 54
click at [199, 404] on textarea "HPM to detail" at bounding box center [352, 403] width 369 height 54
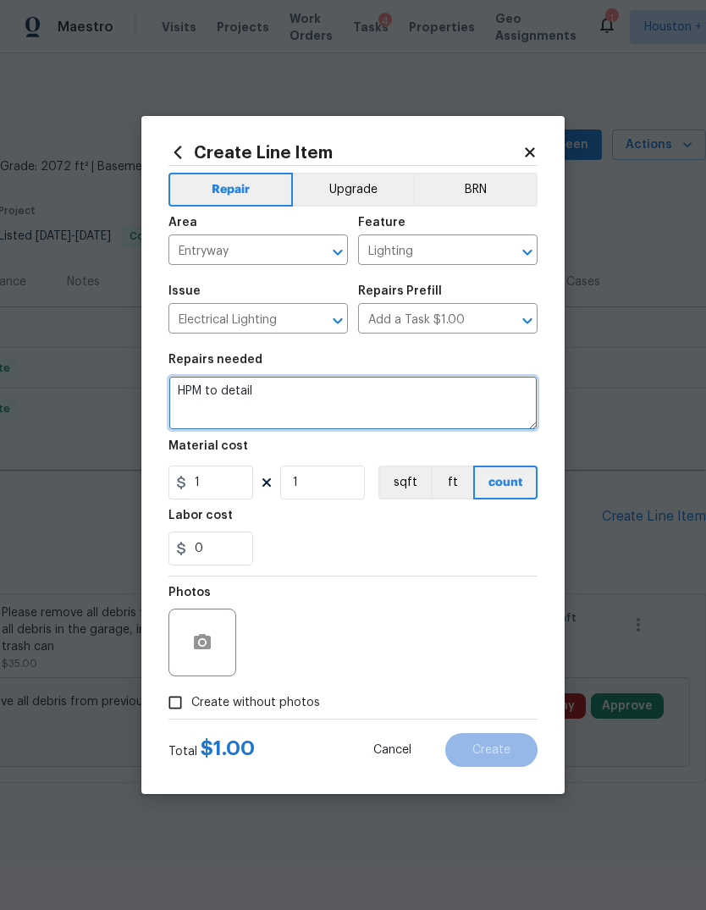
click at [199, 404] on textarea "HPM to detail" at bounding box center [352, 403] width 369 height 54
click at [195, 393] on textarea "HPM to detail" at bounding box center [352, 403] width 369 height 54
click at [194, 393] on textarea "HPM to detail" at bounding box center [352, 403] width 369 height 54
type textarea "H"
click at [204, 419] on textarea "Replace the bulbs in the entry" at bounding box center [352, 403] width 369 height 54
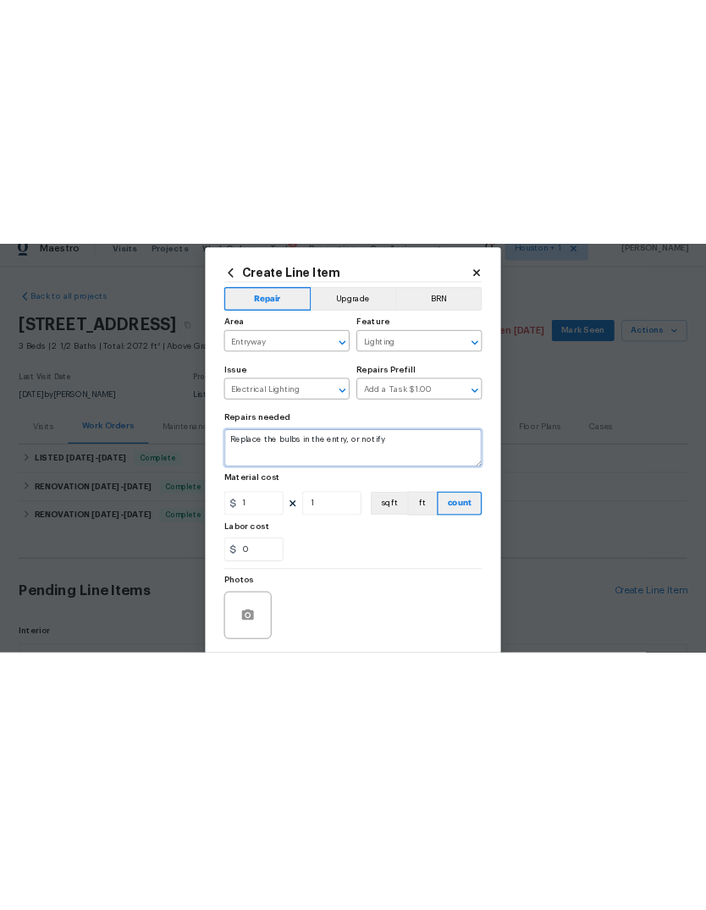
scroll to position [0, 0]
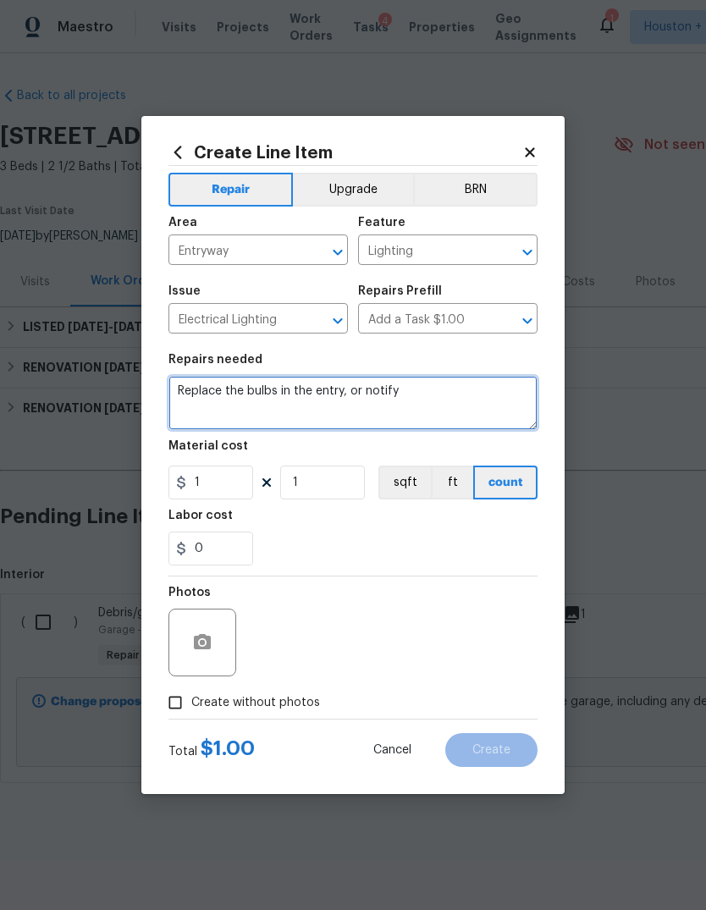
click at [496, 410] on textarea "Replace the bulbs in the entry, or notify" at bounding box center [352, 403] width 369 height 54
type textarea "Replace the bulbs in the entry, or notify if the light fixture needs to be repl…"
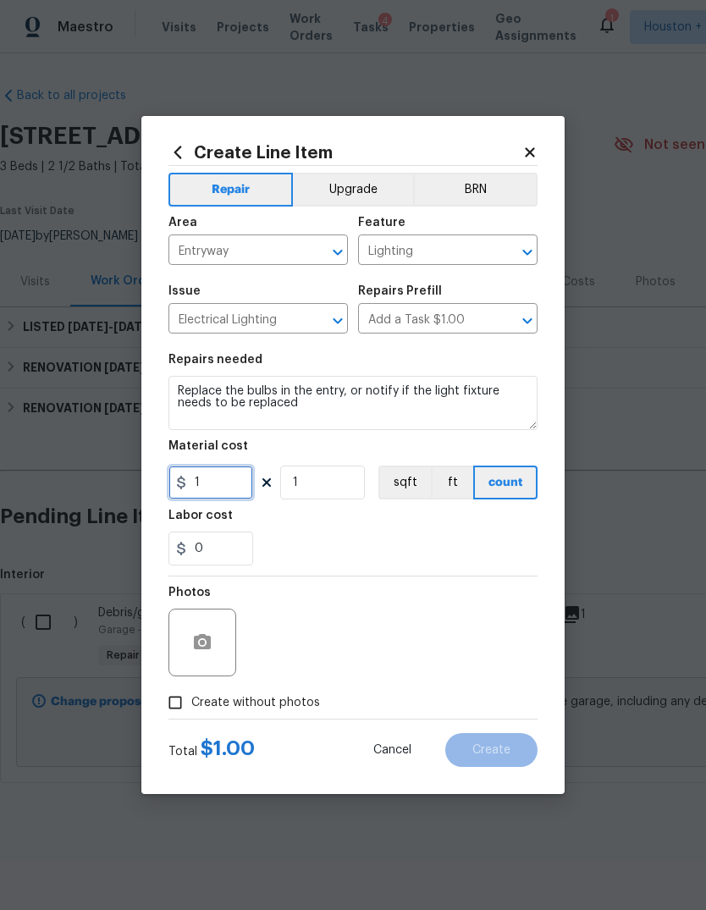
click at [204, 495] on input "1" at bounding box center [210, 482] width 85 height 34
type input "70"
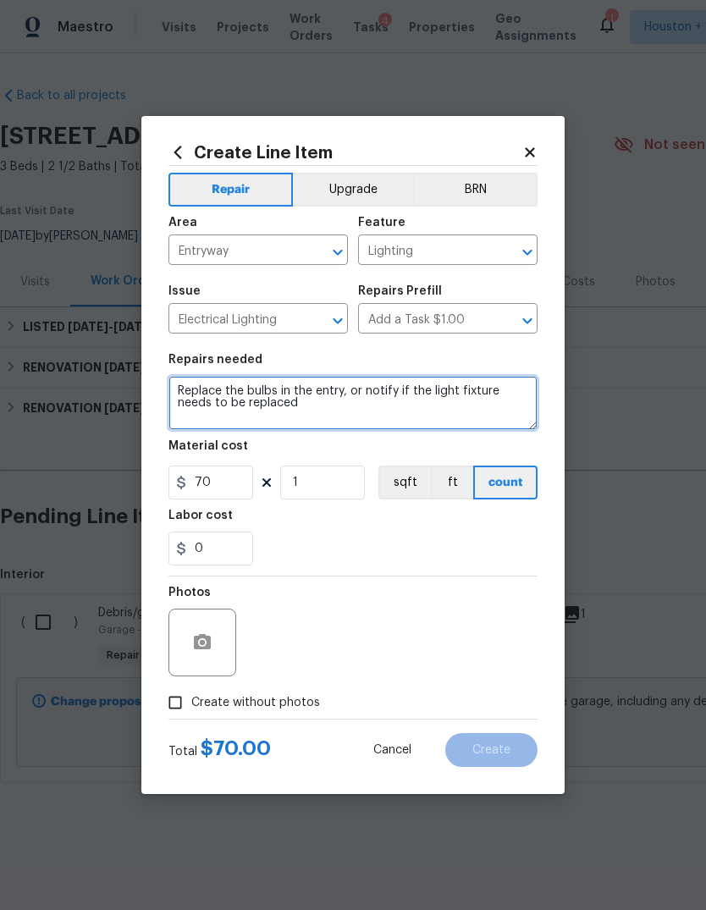
click at [492, 401] on textarea "Replace the bulbs in the entry, or notify if the light fixture needs to be repl…" at bounding box center [352, 403] width 369 height 54
type textarea "Replace the bulbs in the entry, or notify if the light fixture needs to be repl…"
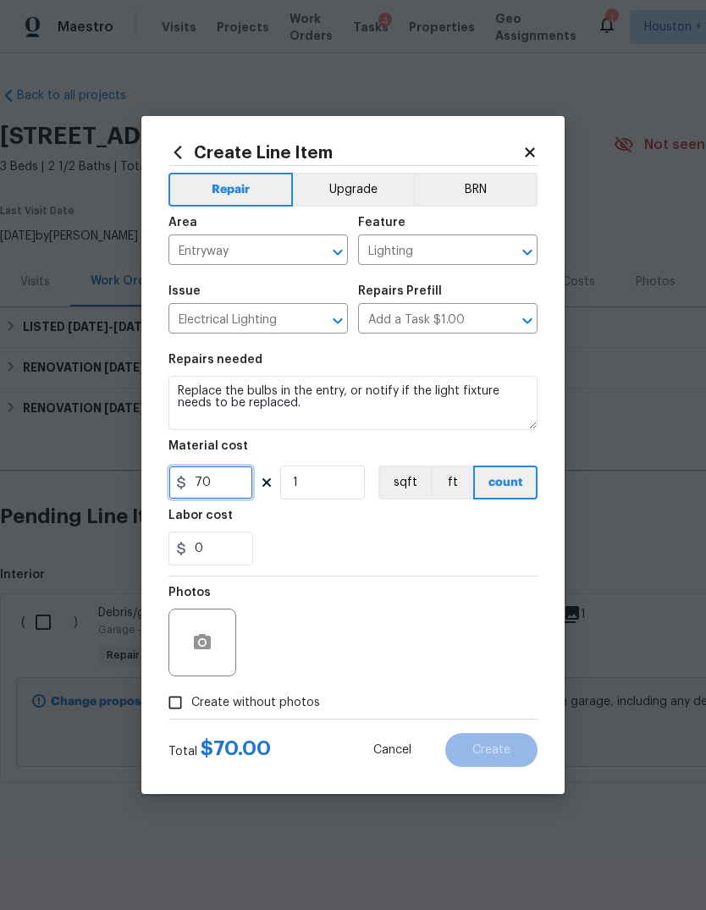
click at [236, 490] on input "70" at bounding box center [210, 482] width 85 height 34
type input "15"
click at [175, 702] on input "Create without photos" at bounding box center [175, 702] width 32 height 32
checkbox input "true"
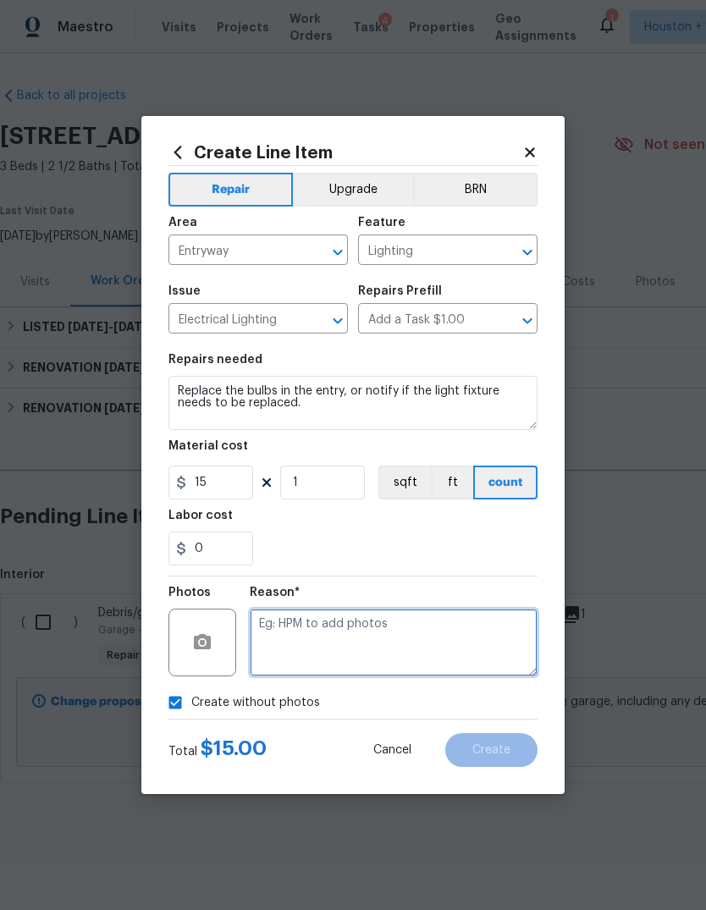
click at [434, 640] on textarea at bounding box center [394, 642] width 288 height 68
type textarea "No photo"
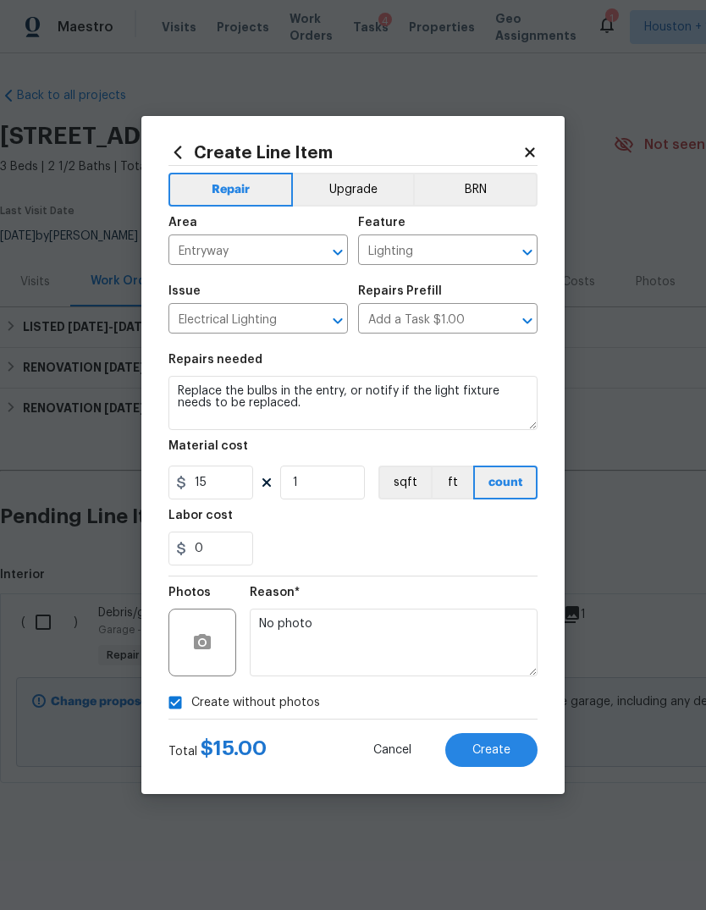
click at [518, 728] on div "Total $ 15.00 Cancel Create" at bounding box center [352, 742] width 369 height 47
click at [509, 745] on span "Create" at bounding box center [491, 750] width 38 height 13
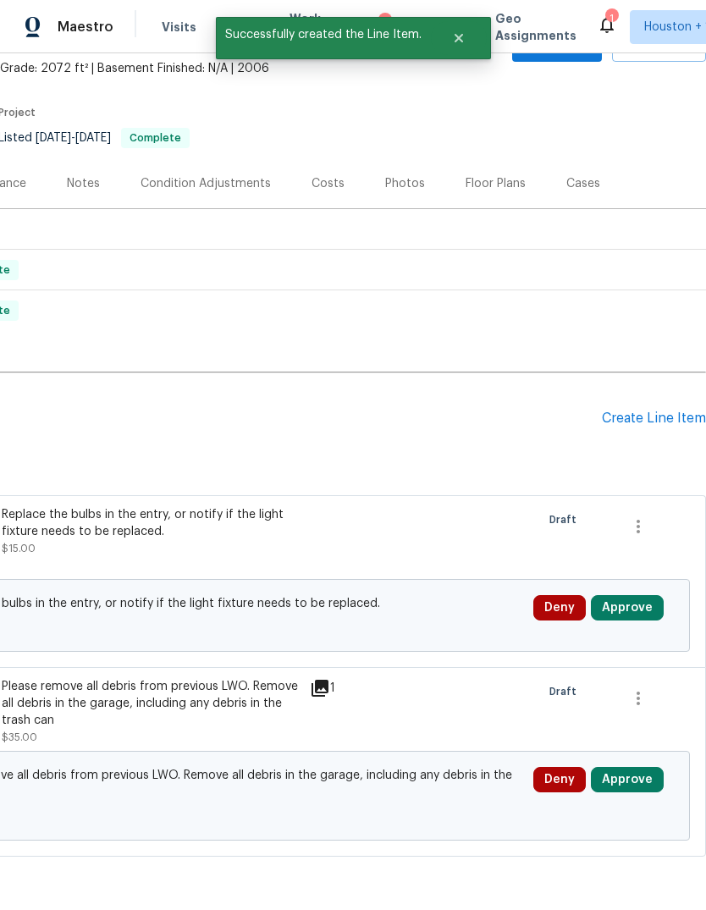
scroll to position [97, 250]
click at [643, 614] on button "Approve" at bounding box center [627, 608] width 73 height 25
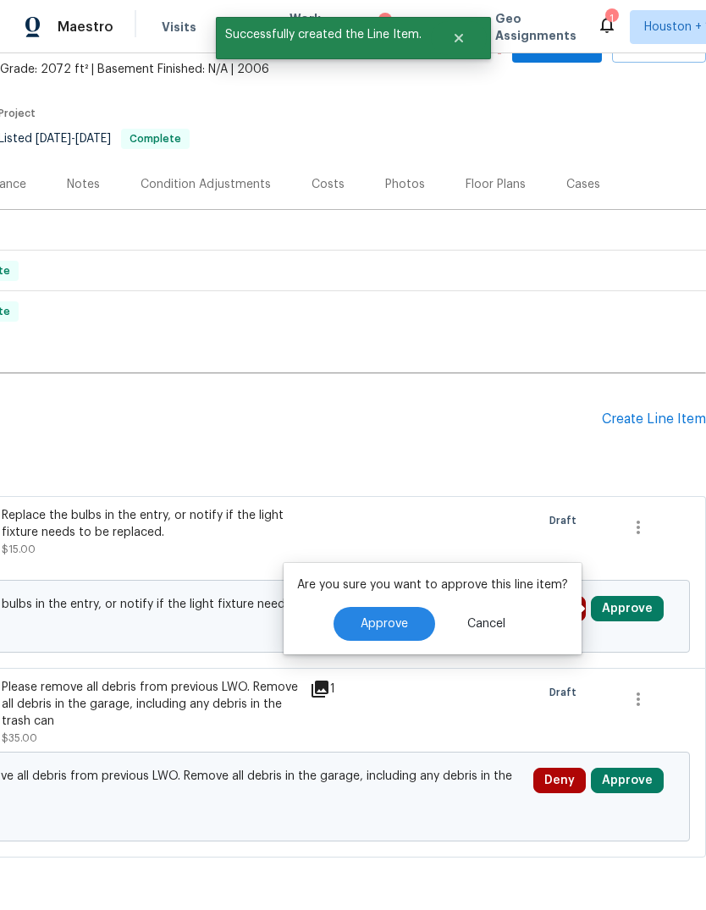
click at [406, 628] on button "Approve" at bounding box center [384, 624] width 102 height 34
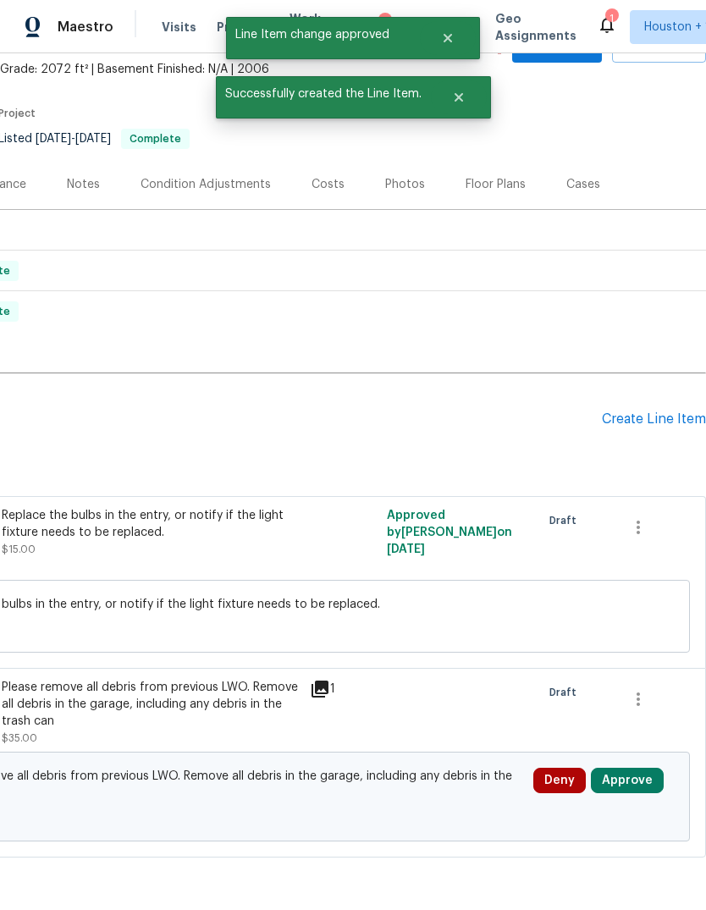
click at [650, 785] on button "Approve" at bounding box center [627, 779] width 73 height 25
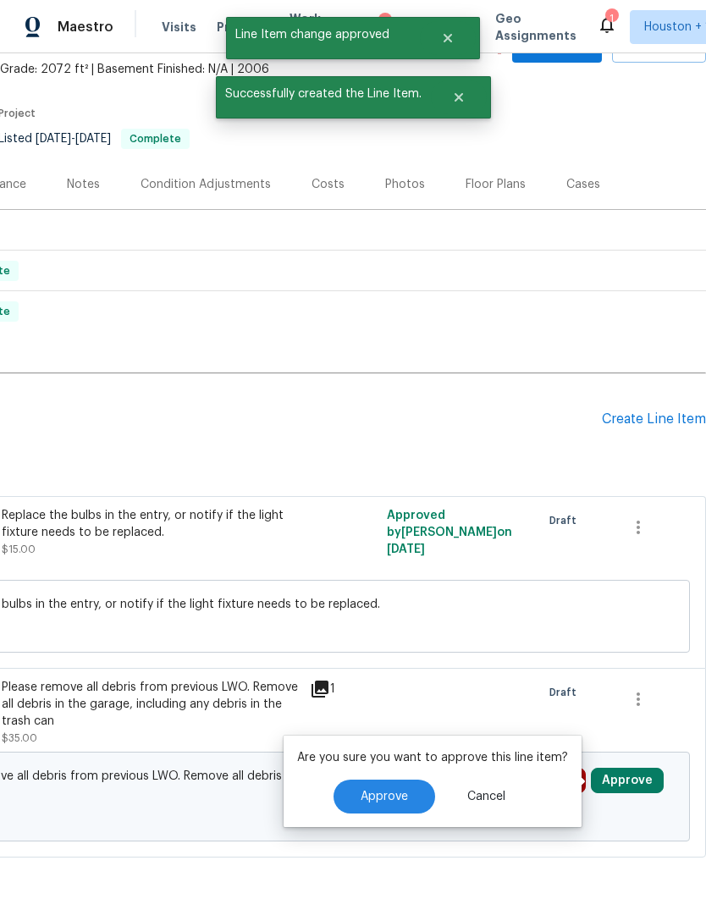
click at [401, 790] on span "Approve" at bounding box center [383, 796] width 47 height 13
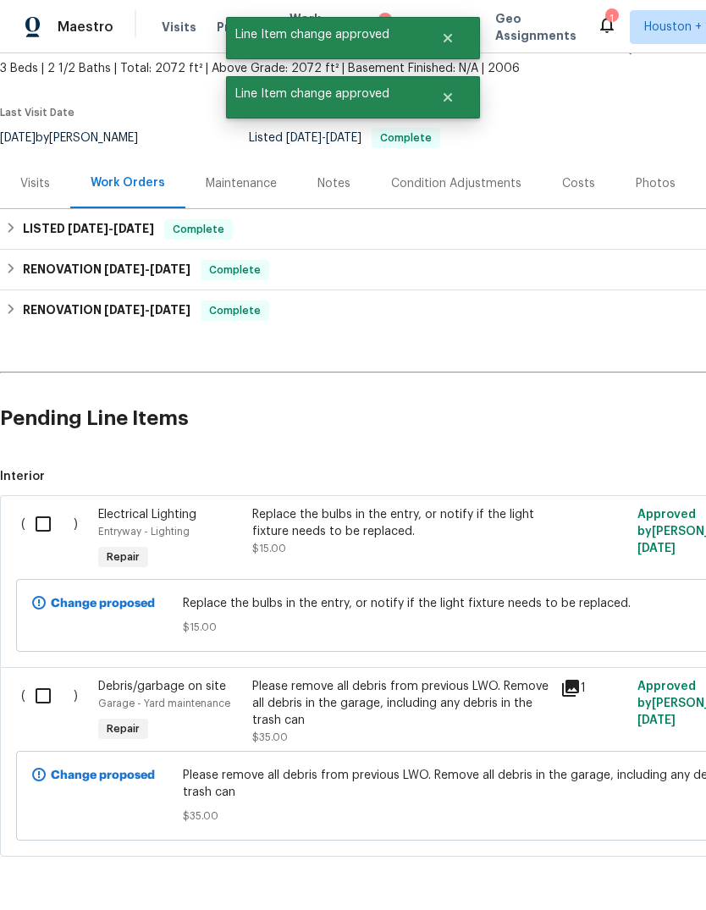
scroll to position [97, 0]
click at [45, 529] on input "checkbox" at bounding box center [49, 525] width 48 height 36
checkbox input "true"
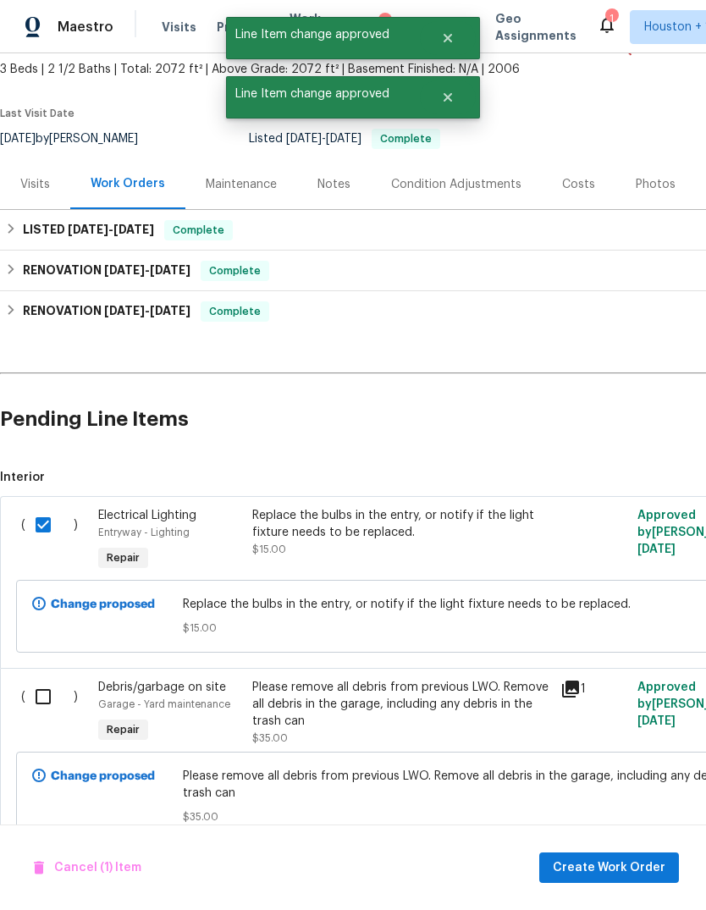
click at [36, 731] on div "( )" at bounding box center [54, 712] width 77 height 78
click at [39, 704] on input "checkbox" at bounding box center [49, 697] width 48 height 36
checkbox input "true"
click at [624, 862] on span "Create Work Order" at bounding box center [609, 867] width 113 height 21
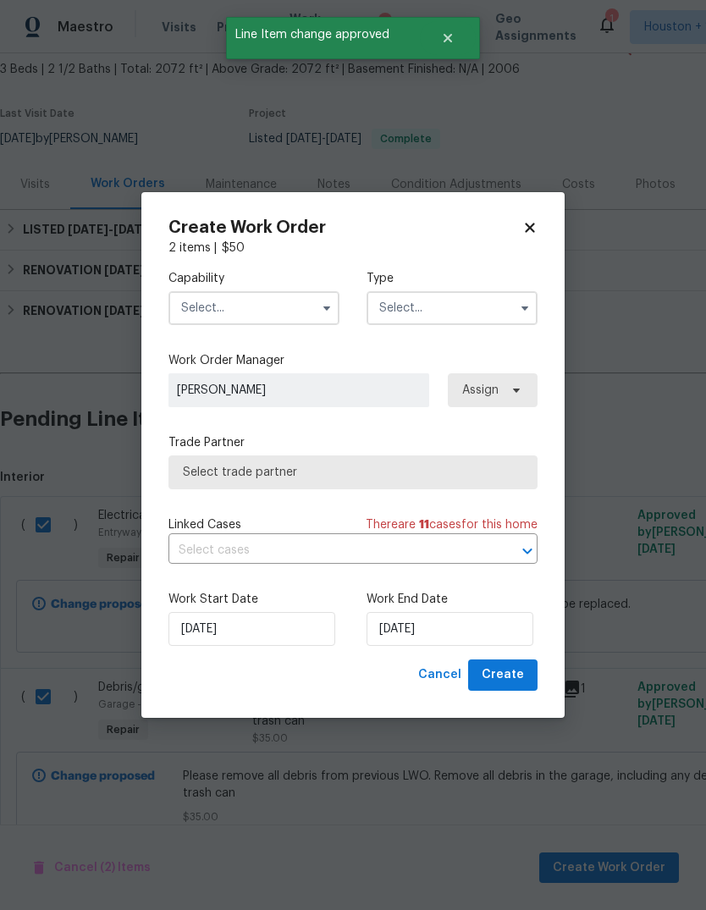
click at [272, 301] on input "text" at bounding box center [253, 308] width 171 height 34
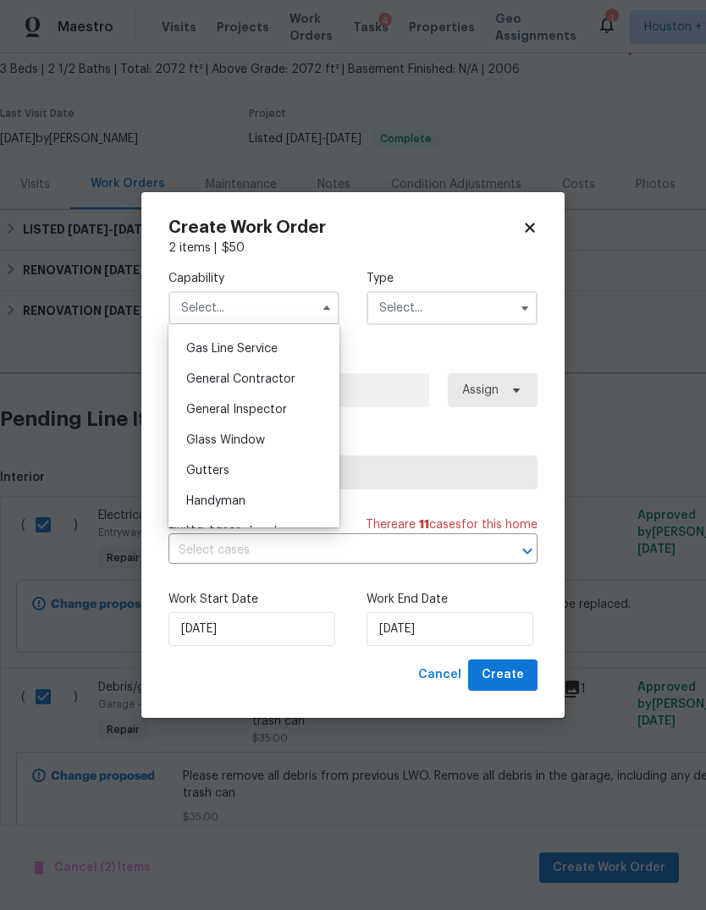
scroll to position [772, 0]
click at [200, 382] on span "General Contractor" at bounding box center [240, 380] width 109 height 12
type input "General Contractor"
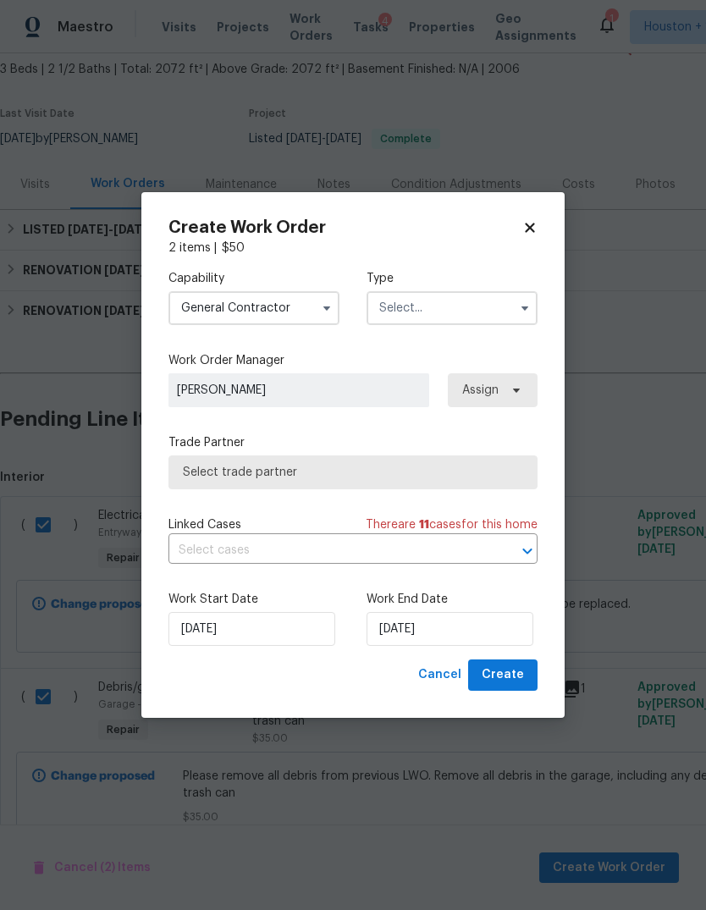
click at [503, 319] on input "text" at bounding box center [451, 308] width 171 height 34
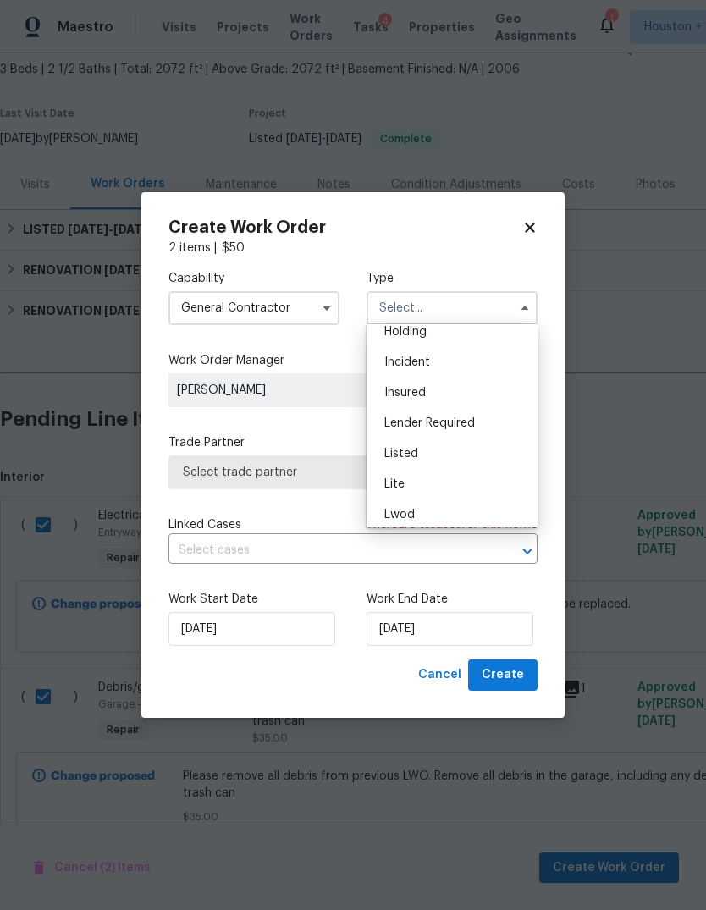
scroll to position [76, 0]
click at [469, 452] on div "Listed" at bounding box center [452, 450] width 162 height 30
type input "Listed"
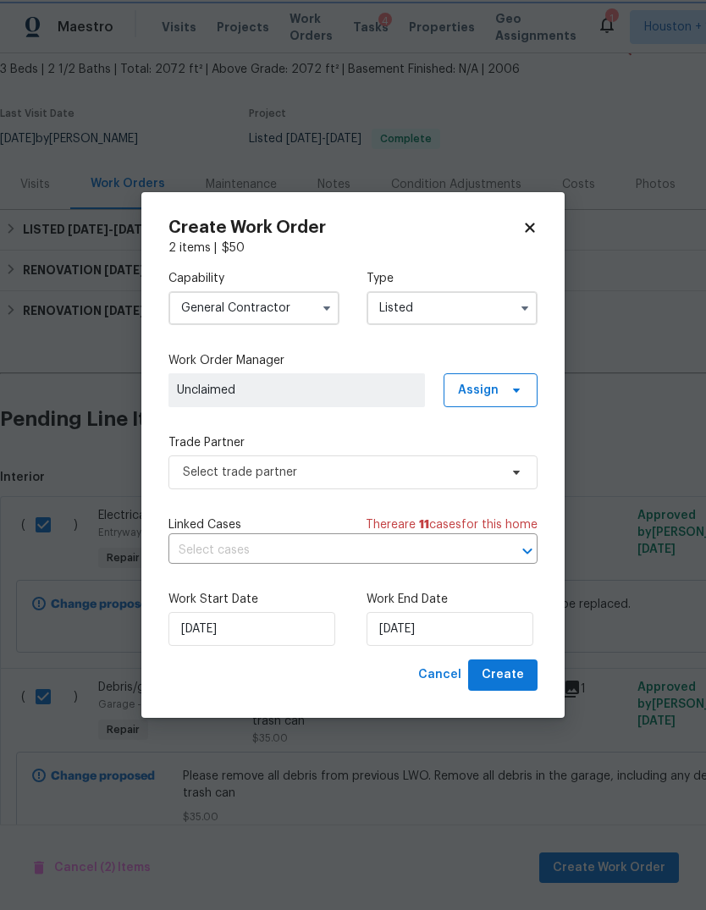
scroll to position [0, 0]
click at [510, 393] on icon at bounding box center [516, 390] width 14 height 14
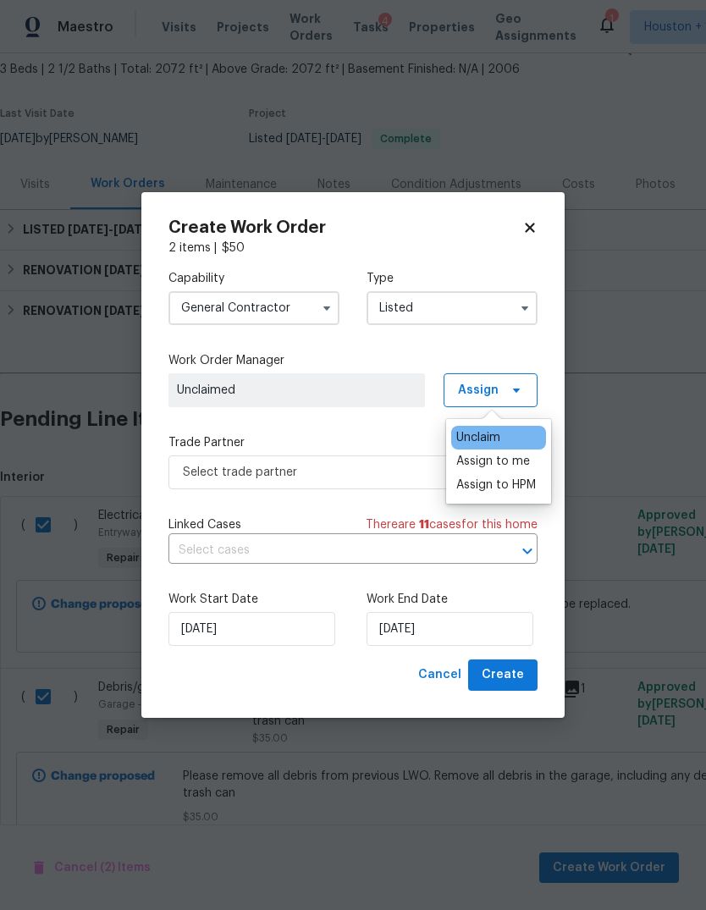
click at [501, 466] on div "Assign to me" at bounding box center [493, 461] width 74 height 17
click at [497, 466] on div "Assign to me" at bounding box center [493, 461] width 74 height 17
click at [205, 510] on div "Capability General Contractor Type Listed Work Order Manager Steven Rosas Assig…" at bounding box center [352, 457] width 369 height 403
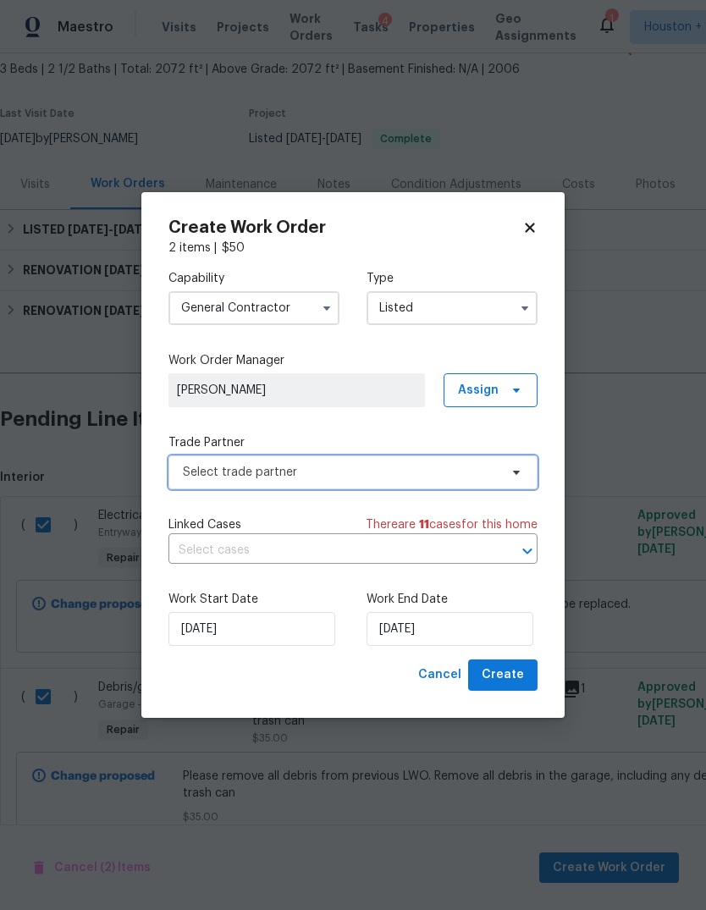
click at [200, 472] on span "Select trade partner" at bounding box center [341, 472] width 316 height 17
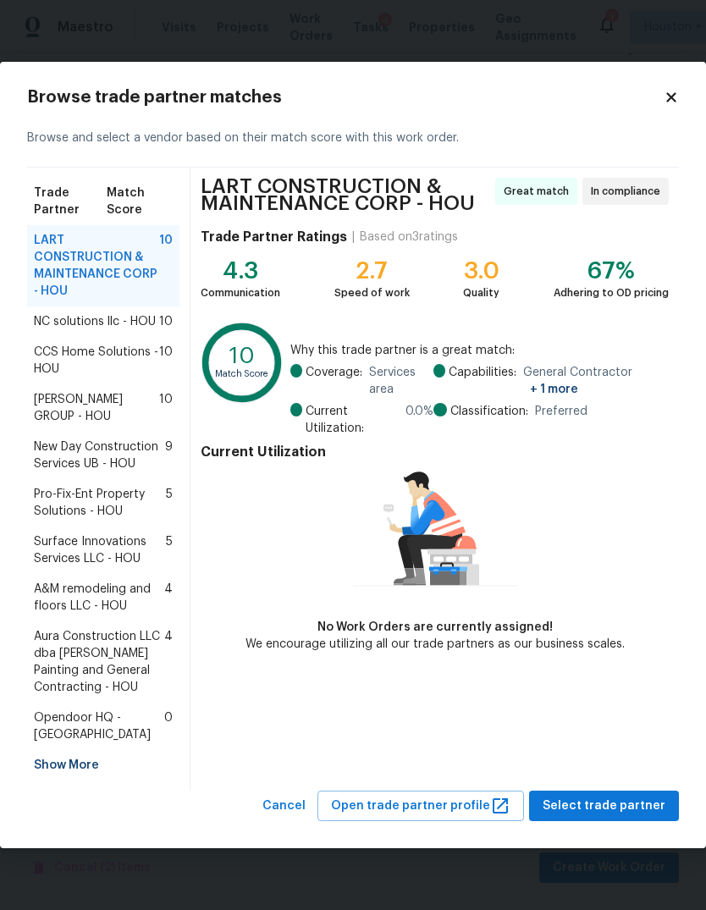
click at [58, 333] on div "NC solutions llc - HOU 10" at bounding box center [103, 321] width 152 height 30
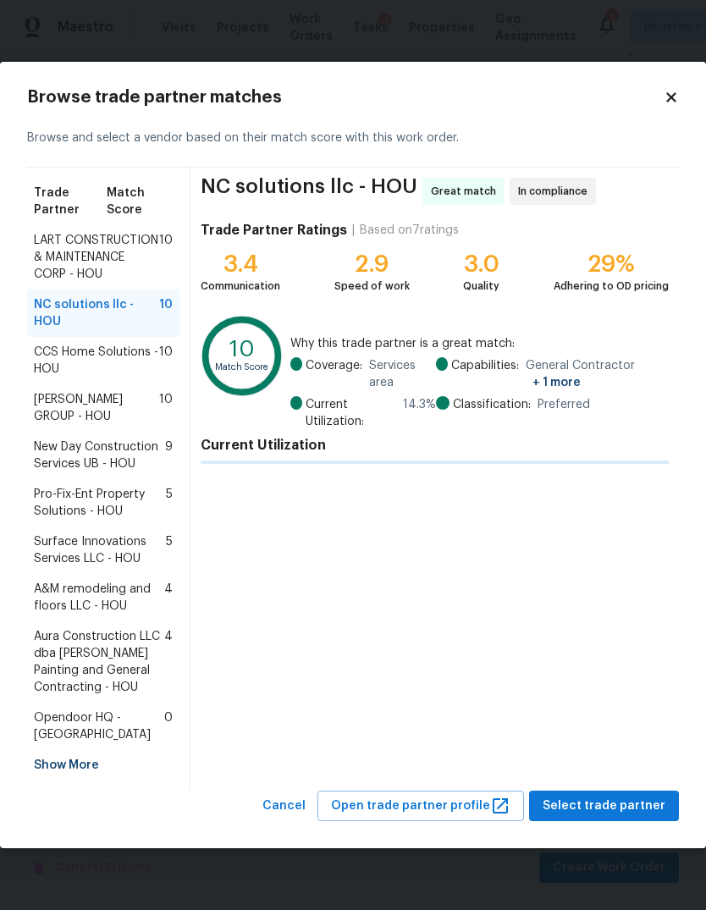
click at [43, 278] on span "LART CONSTRUCTION & MAINTENANCE CORP - HOU" at bounding box center [96, 257] width 125 height 51
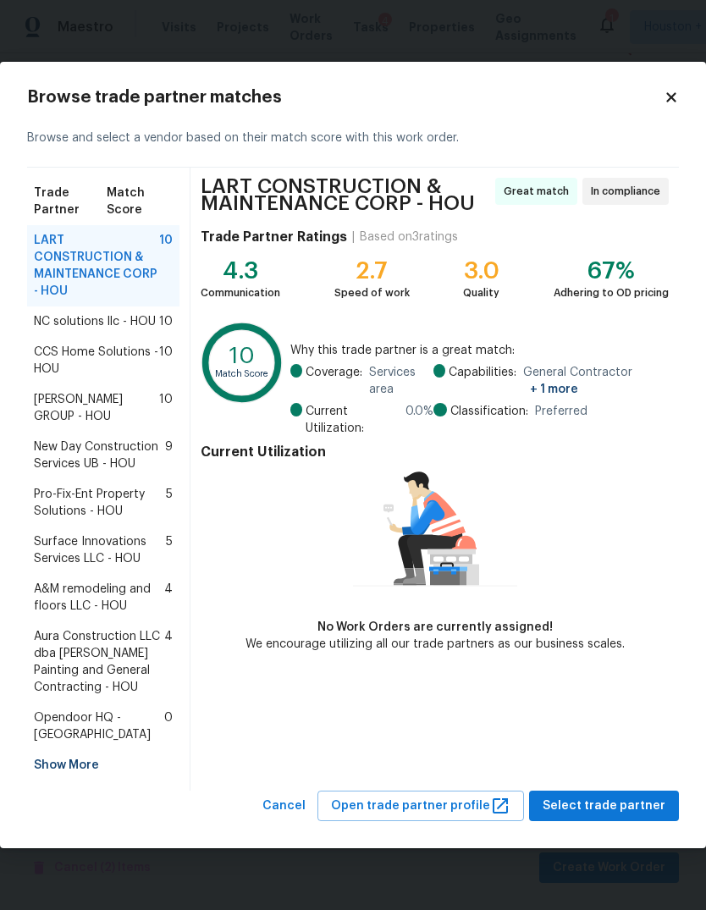
click at [46, 555] on span "Surface Innovations Services LLC - HOU" at bounding box center [100, 550] width 132 height 34
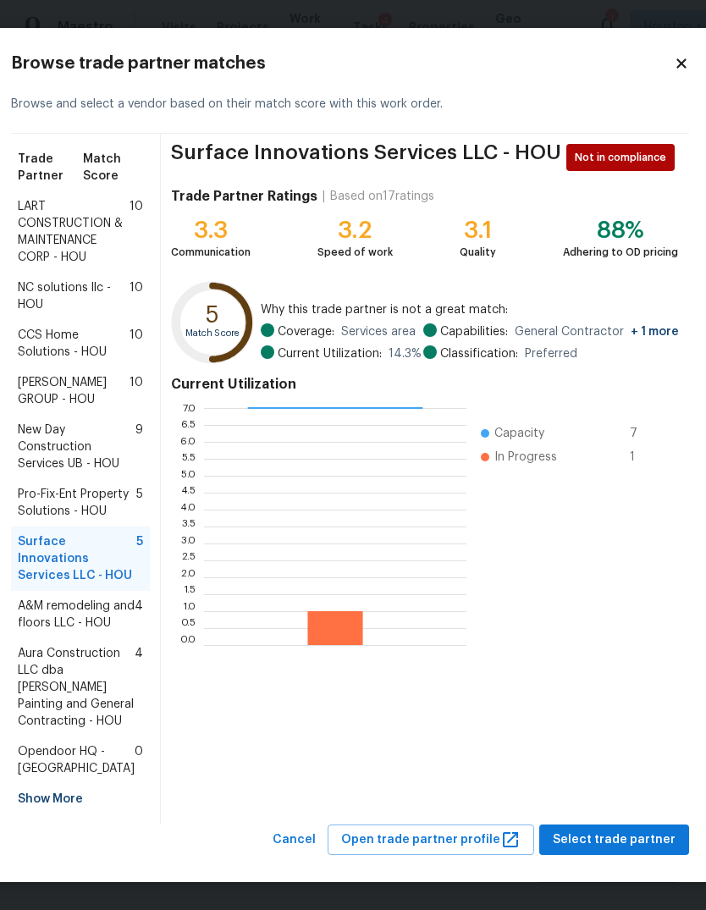
scroll to position [113, 3]
click at [636, 845] on span "Select trade partner" at bounding box center [614, 839] width 123 height 21
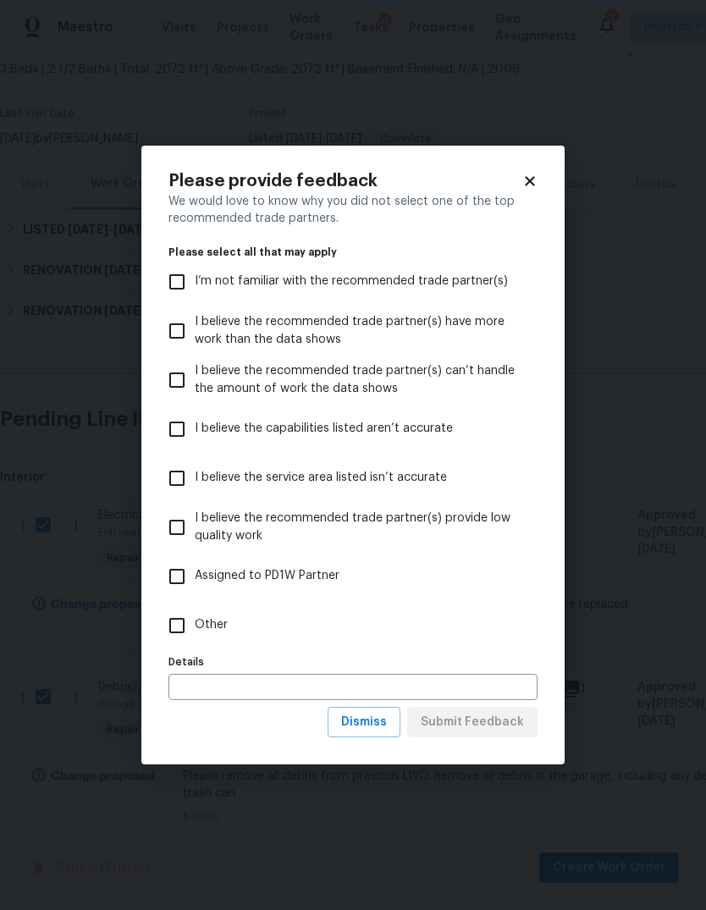
scroll to position [0, 0]
click at [173, 635] on input "Other" at bounding box center [177, 625] width 36 height 36
checkbox input "true"
click at [503, 692] on input "text" at bounding box center [352, 686] width 369 height 26
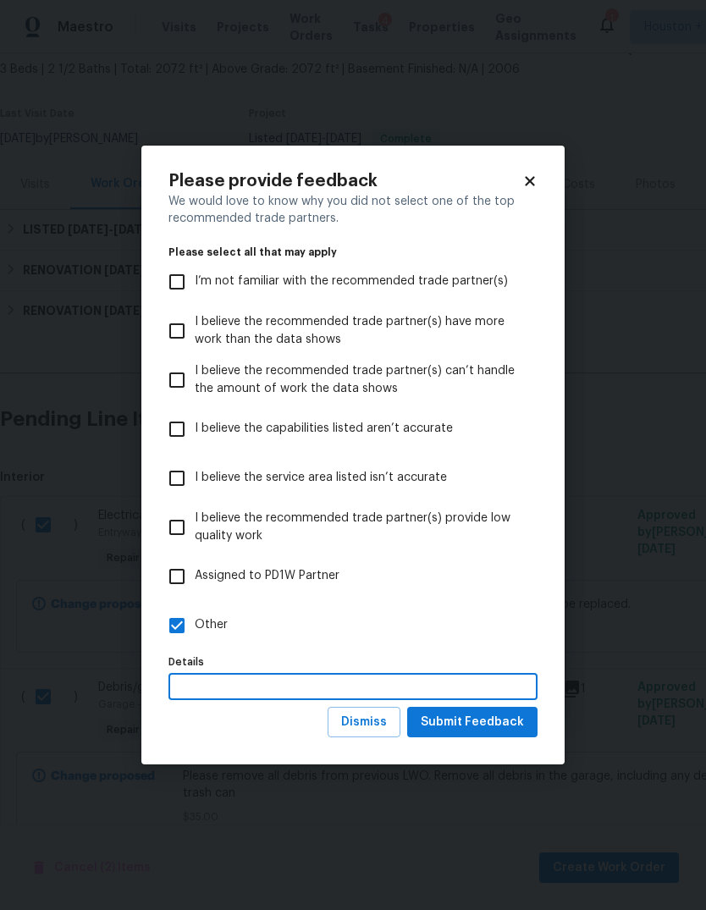
scroll to position [63, 0]
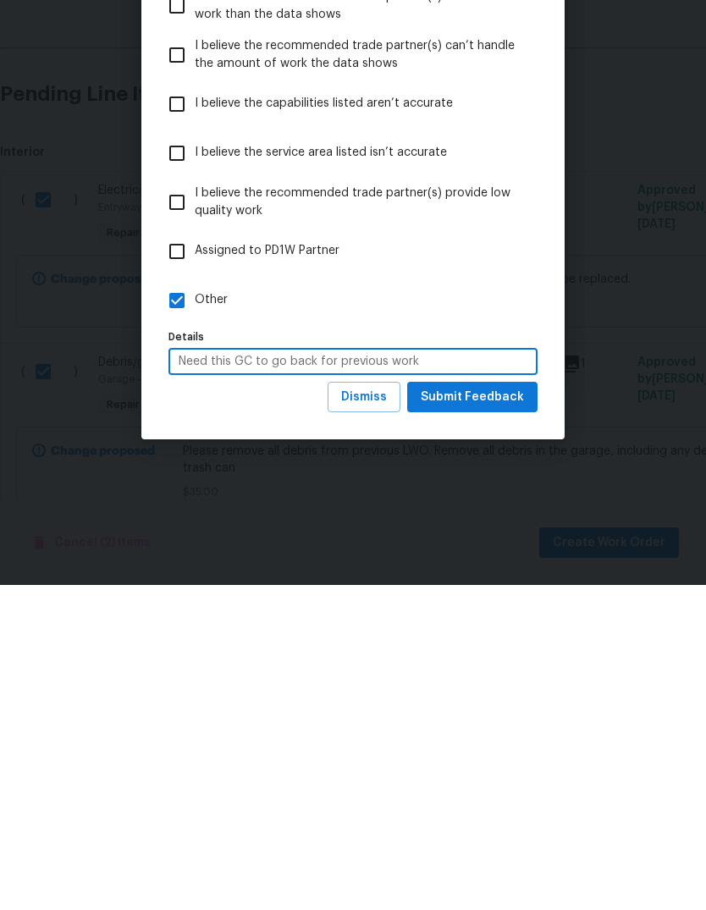
type input "Need this GC to go back for previous work"
click at [528, 706] on button "Submit Feedback" at bounding box center [472, 721] width 130 height 31
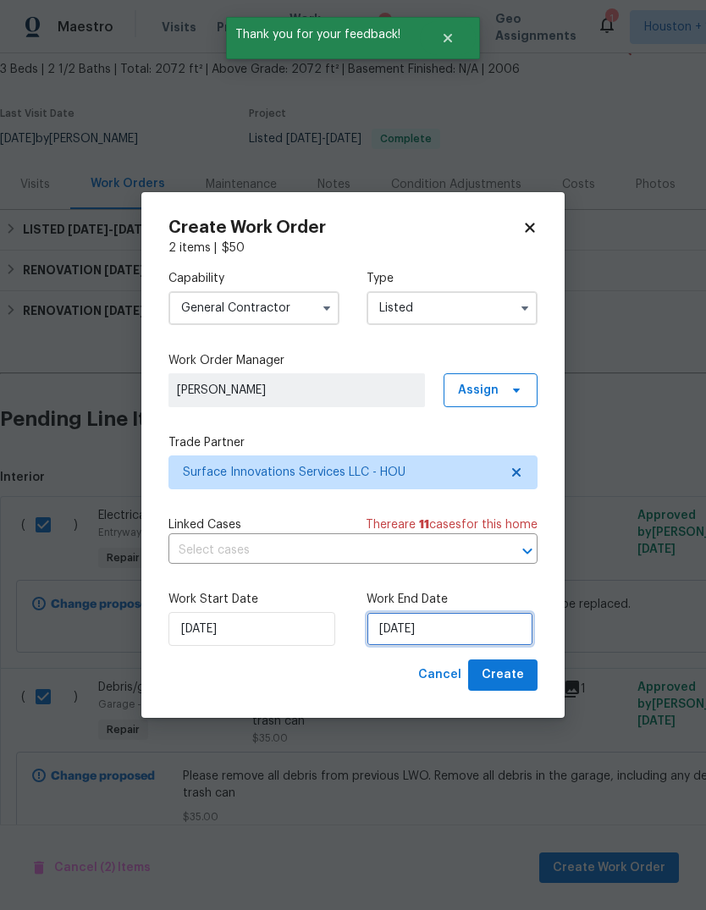
click at [492, 616] on input "8/13/2025" at bounding box center [449, 629] width 167 height 34
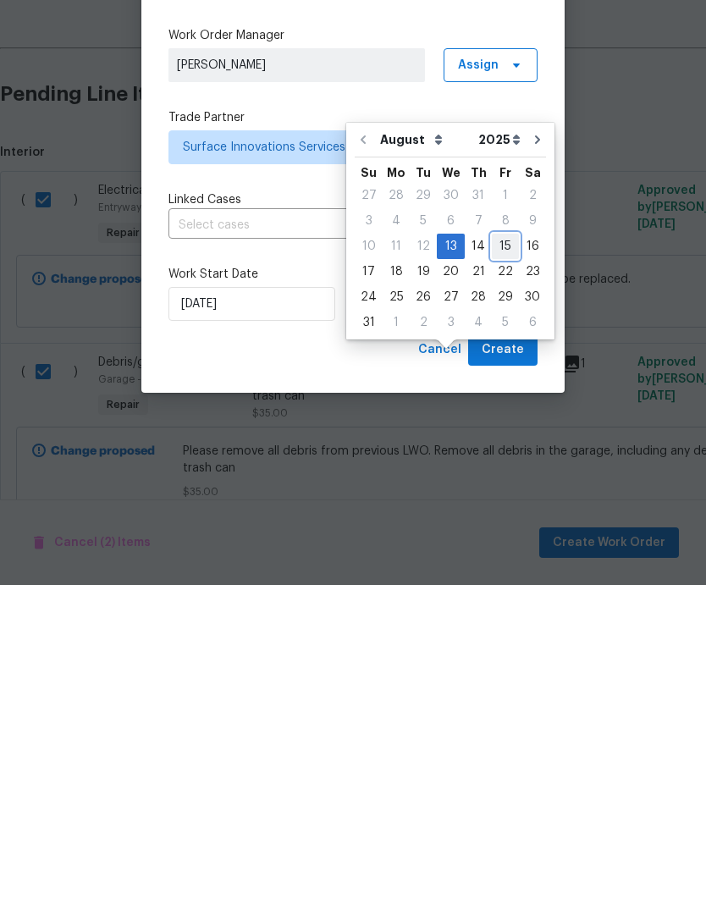
click at [502, 559] on div "15" at bounding box center [505, 571] width 27 height 24
type input "8/15/2025"
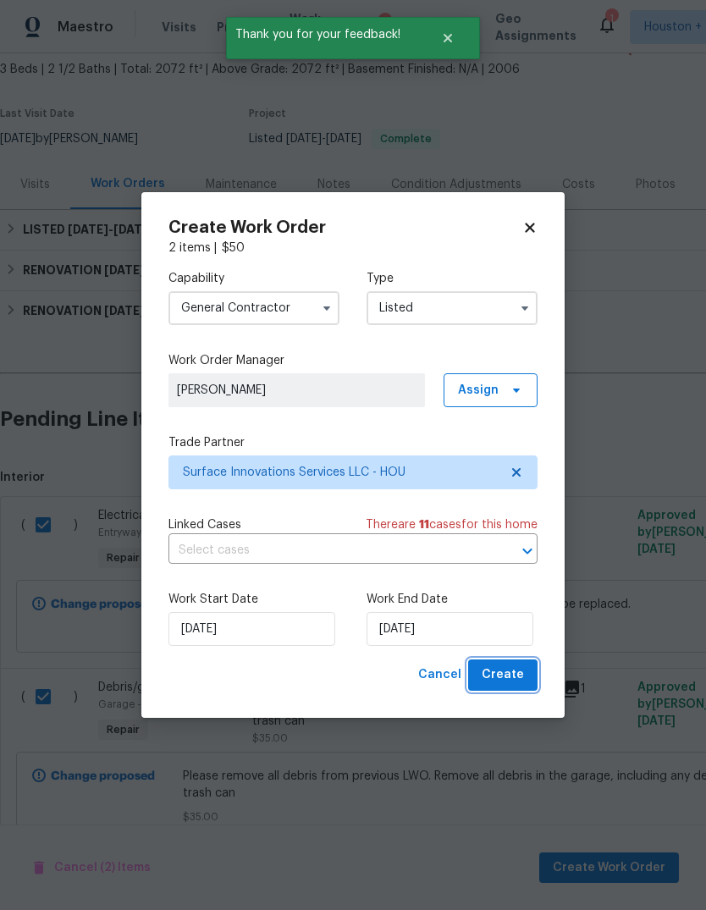
click at [518, 662] on button "Create" at bounding box center [502, 674] width 69 height 31
checkbox input "false"
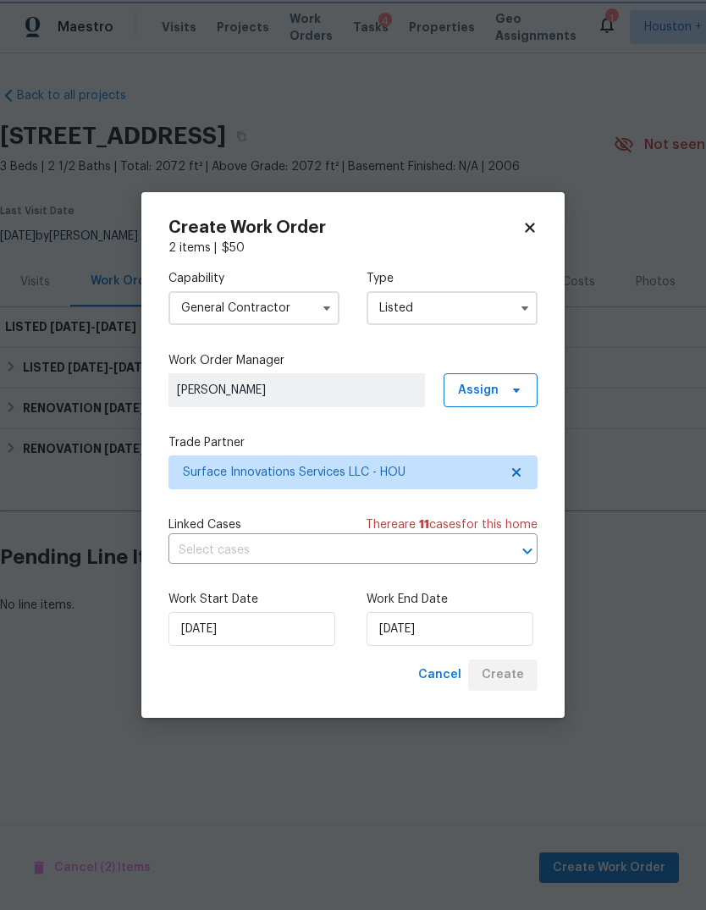
scroll to position [0, 0]
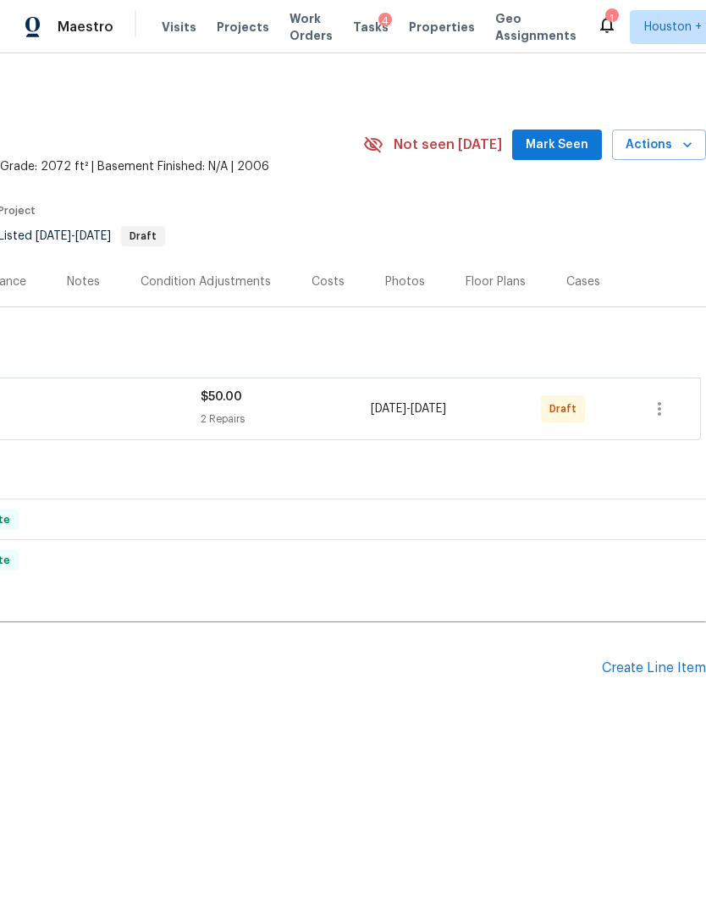
scroll to position [0, 250]
click at [674, 410] on button "button" at bounding box center [659, 408] width 41 height 41
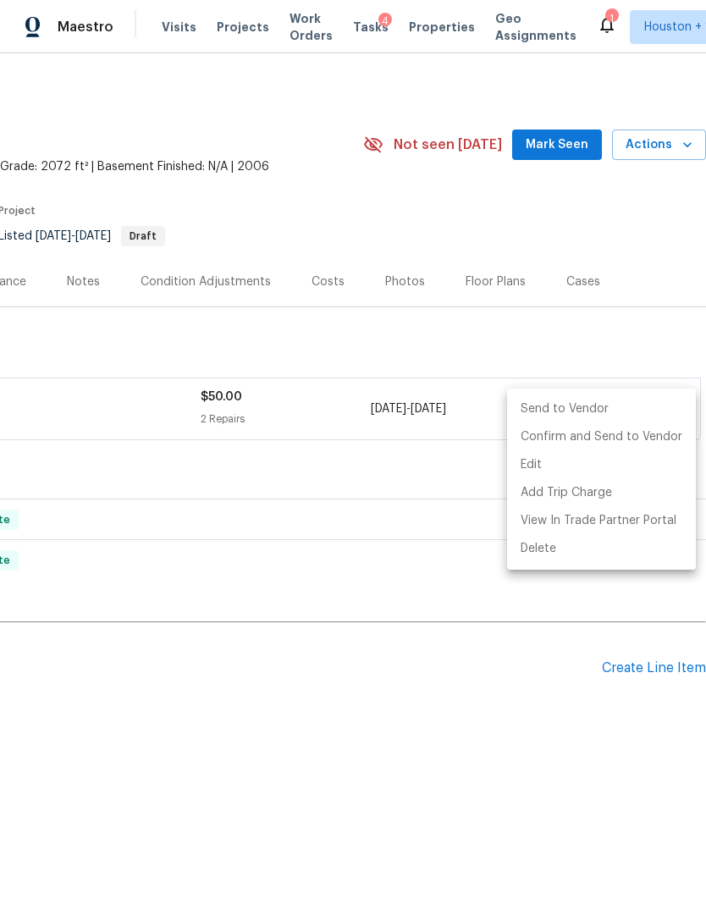
click at [630, 410] on li "Send to Vendor" at bounding box center [601, 409] width 189 height 28
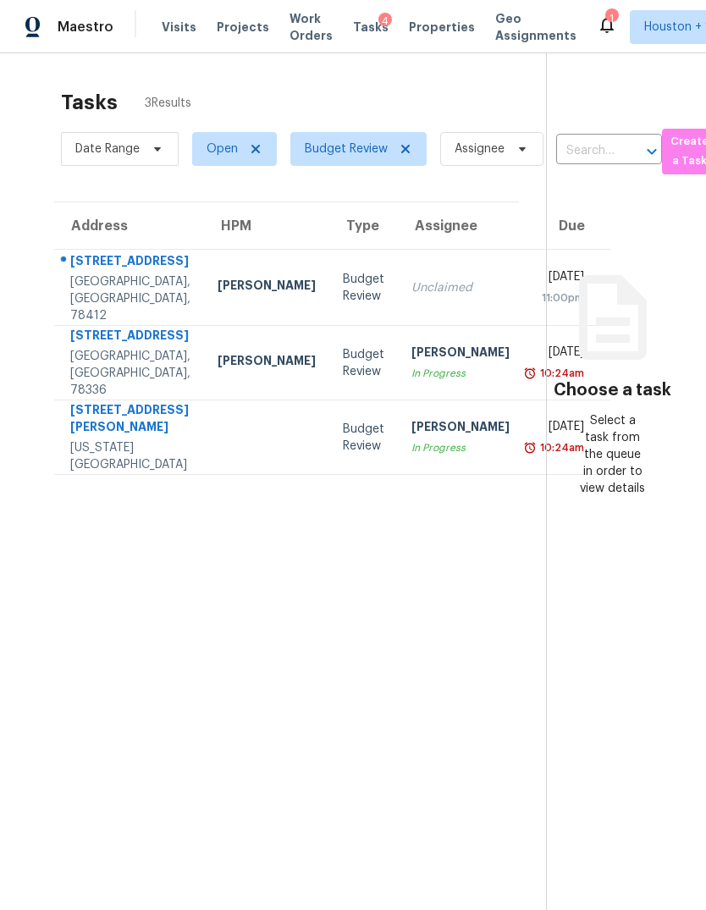
click at [92, 348] on div "936 S Houston St" at bounding box center [130, 337] width 120 height 21
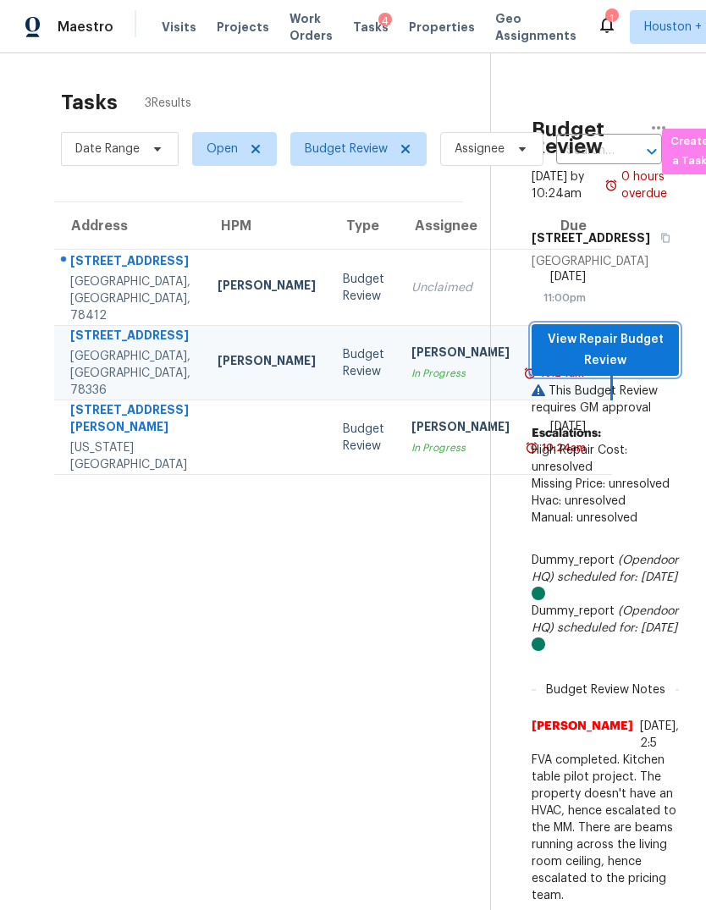
click at [643, 376] on button "View Repair Budget Review" at bounding box center [604, 350] width 147 height 52
click at [636, 371] on span "View Repair Budget Review" at bounding box center [605, 349] width 120 height 41
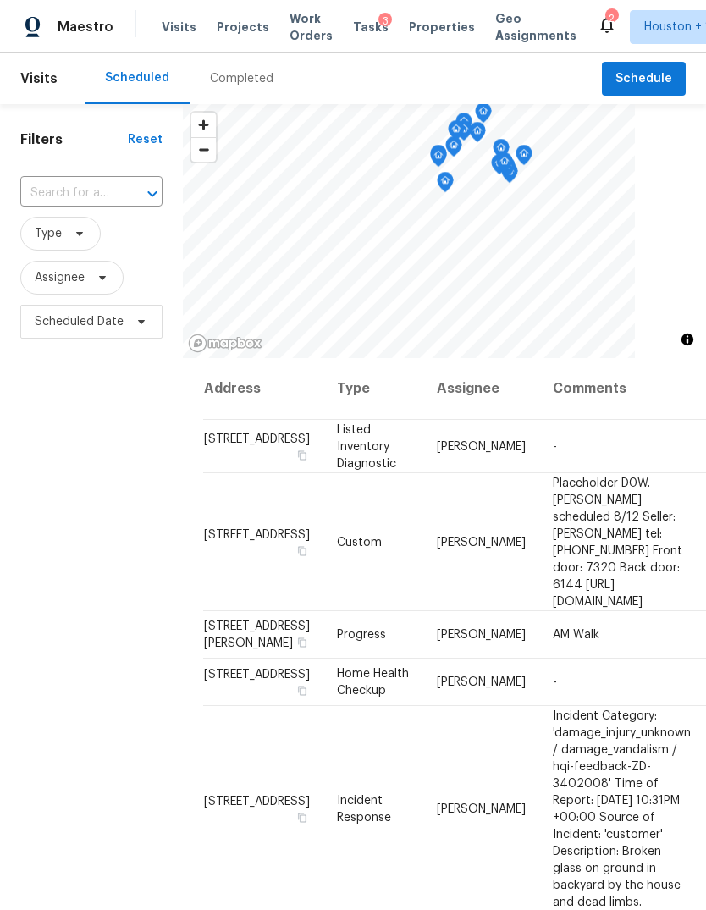
click at [210, 81] on div "Completed" at bounding box center [241, 78] width 63 height 17
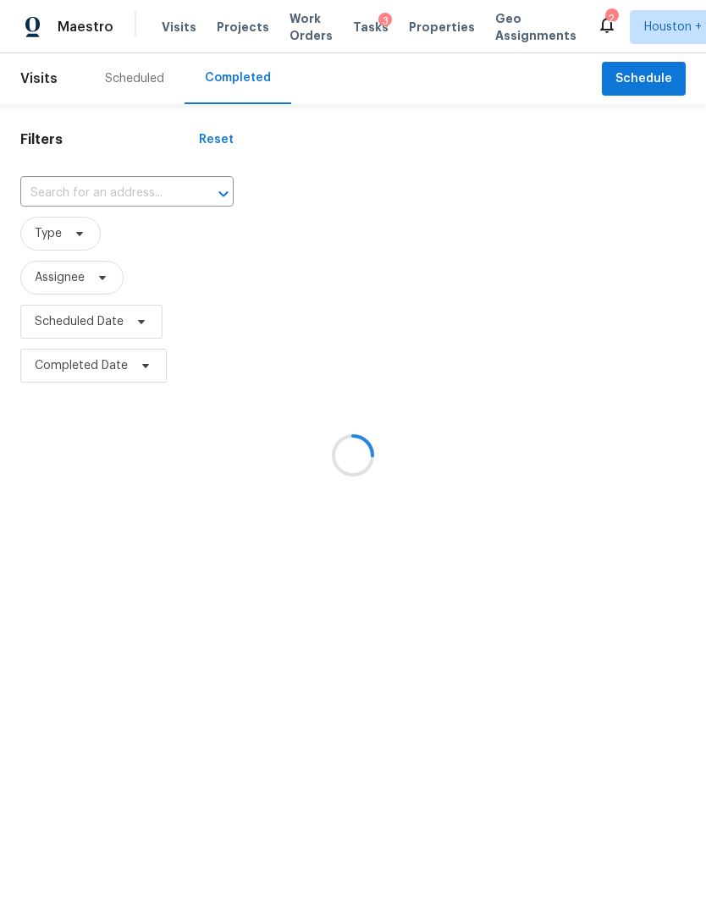
click at [107, 181] on div at bounding box center [353, 455] width 706 height 910
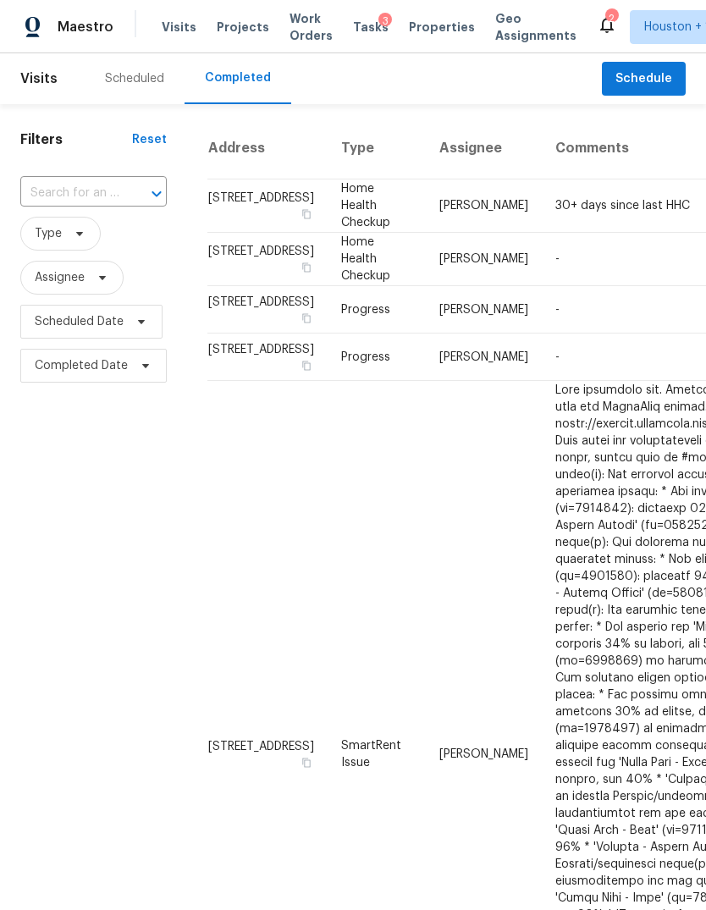
click at [56, 184] on input "text" at bounding box center [69, 193] width 99 height 26
type input "310 ma"
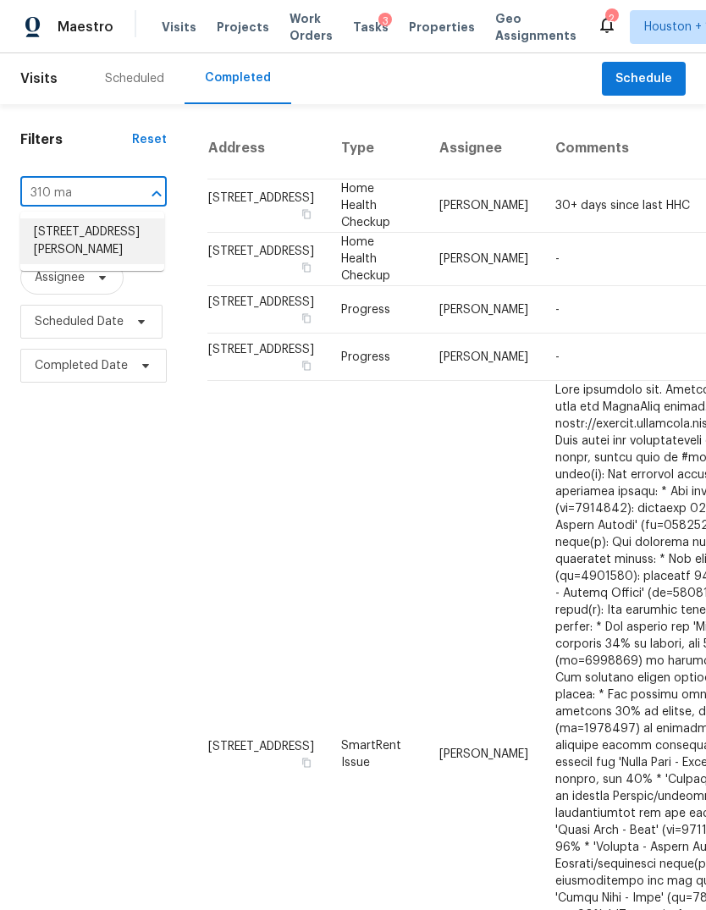
click at [58, 241] on li "[STREET_ADDRESS][PERSON_NAME]" at bounding box center [92, 241] width 144 height 46
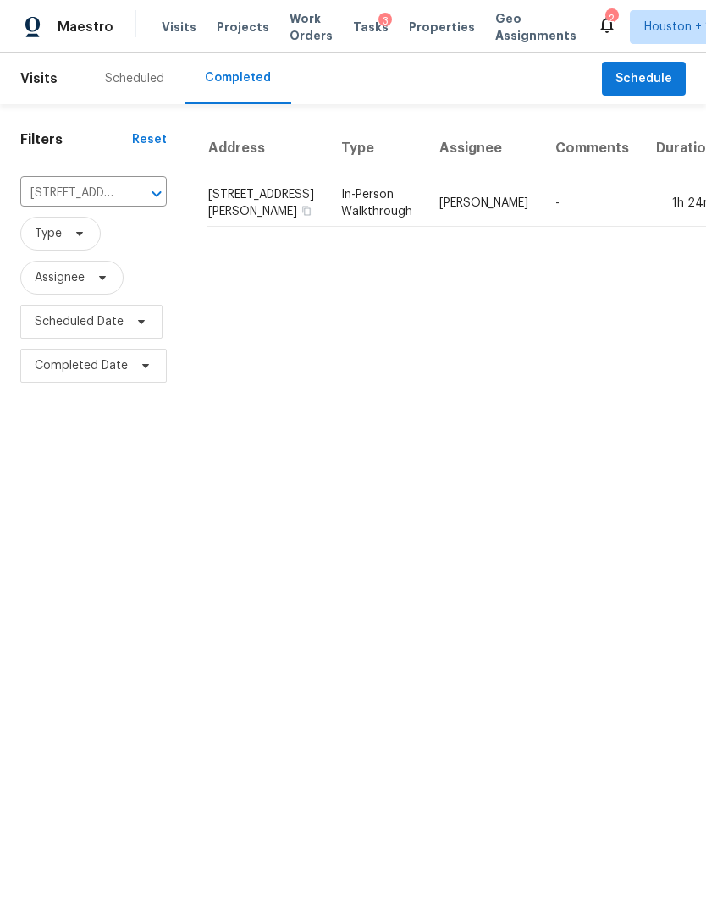
click at [642, 227] on td "1h 24m" at bounding box center [684, 202] width 85 height 47
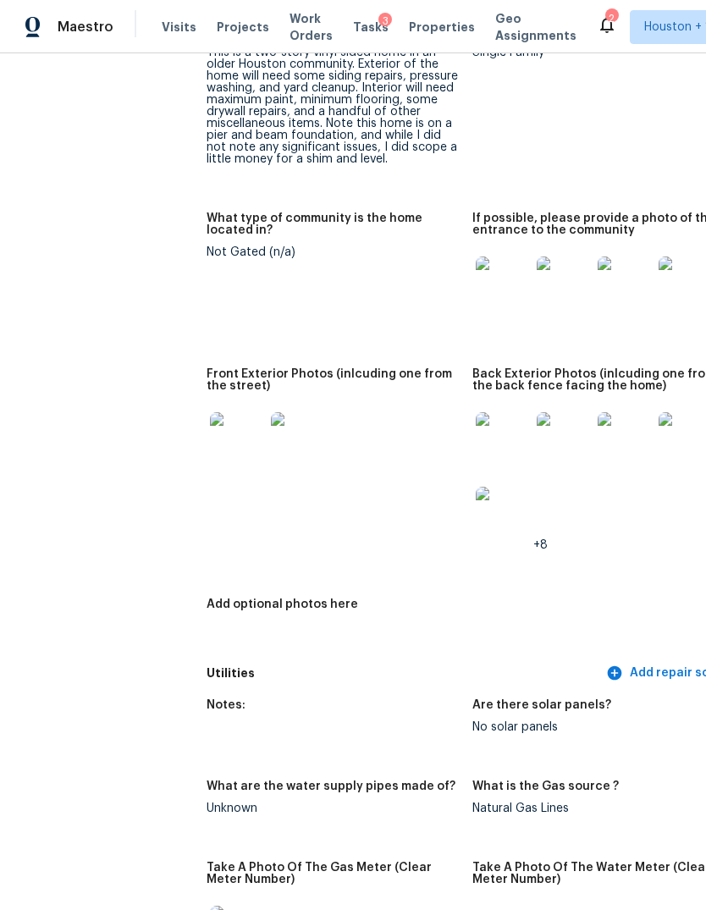
scroll to position [774, 0]
